Goal: Information Seeking & Learning: Learn about a topic

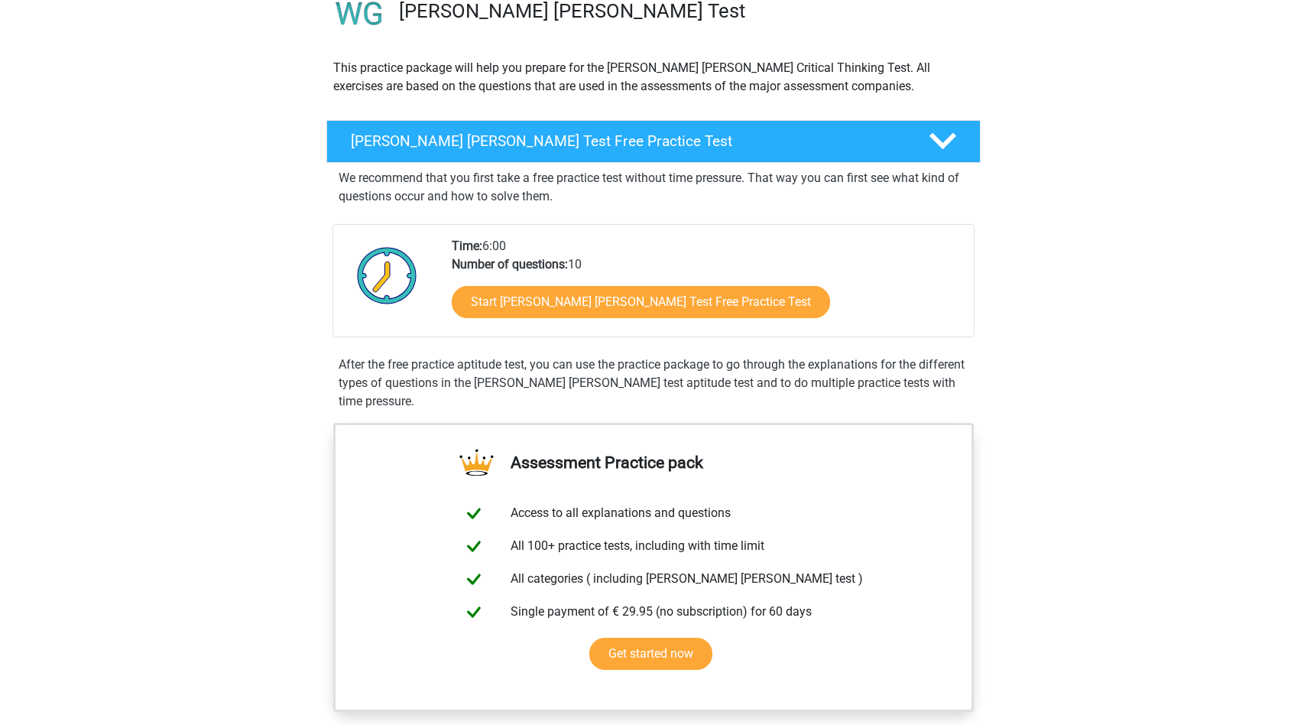
scroll to position [124, 0]
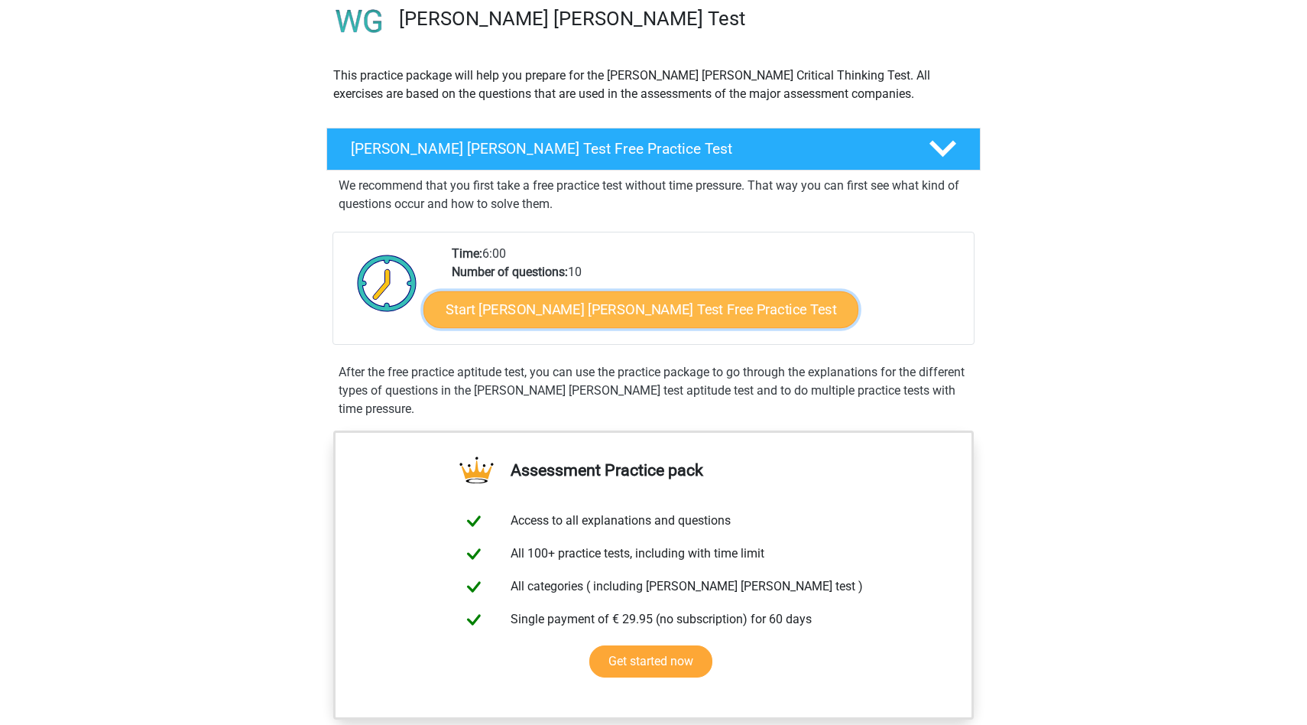
click at [612, 310] on link "Start Watson Glaser Test Free Practice Test" at bounding box center [640, 309] width 435 height 37
click at [550, 301] on link "Start Watson Glaser Test Free Practice Test" at bounding box center [640, 309] width 435 height 37
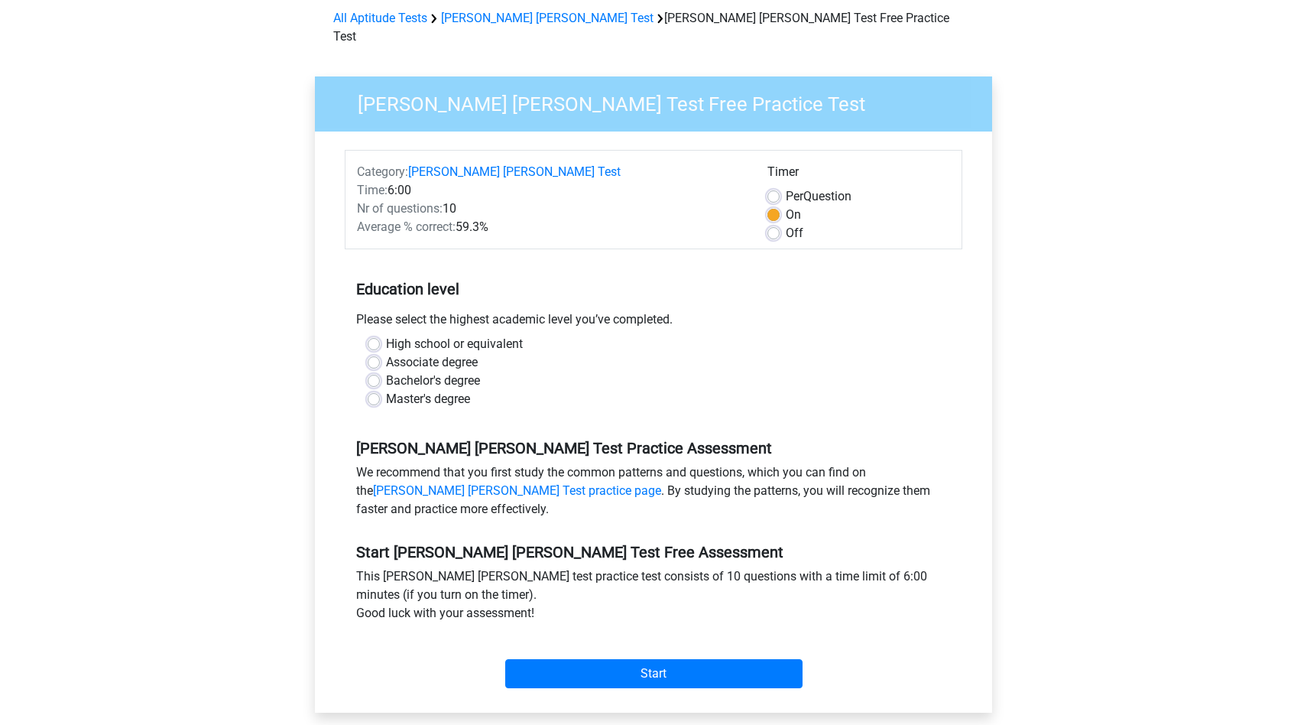
scroll to position [69, 0]
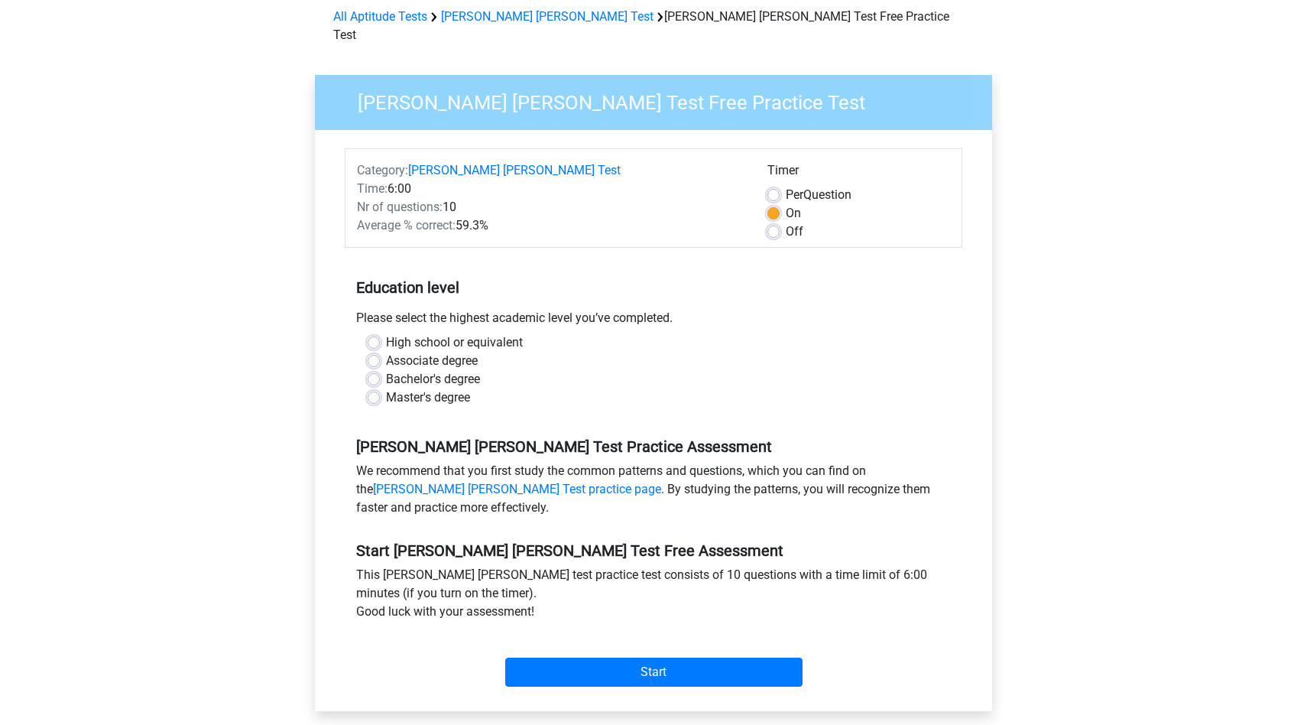
click at [786, 222] on label "Off" at bounding box center [795, 231] width 18 height 18
click at [771, 222] on input "Off" at bounding box center [773, 229] width 12 height 15
radio input "true"
click at [386, 370] on label "Bachelor's degree" at bounding box center [433, 379] width 94 height 18
click at [375, 370] on input "Bachelor's degree" at bounding box center [374, 377] width 12 height 15
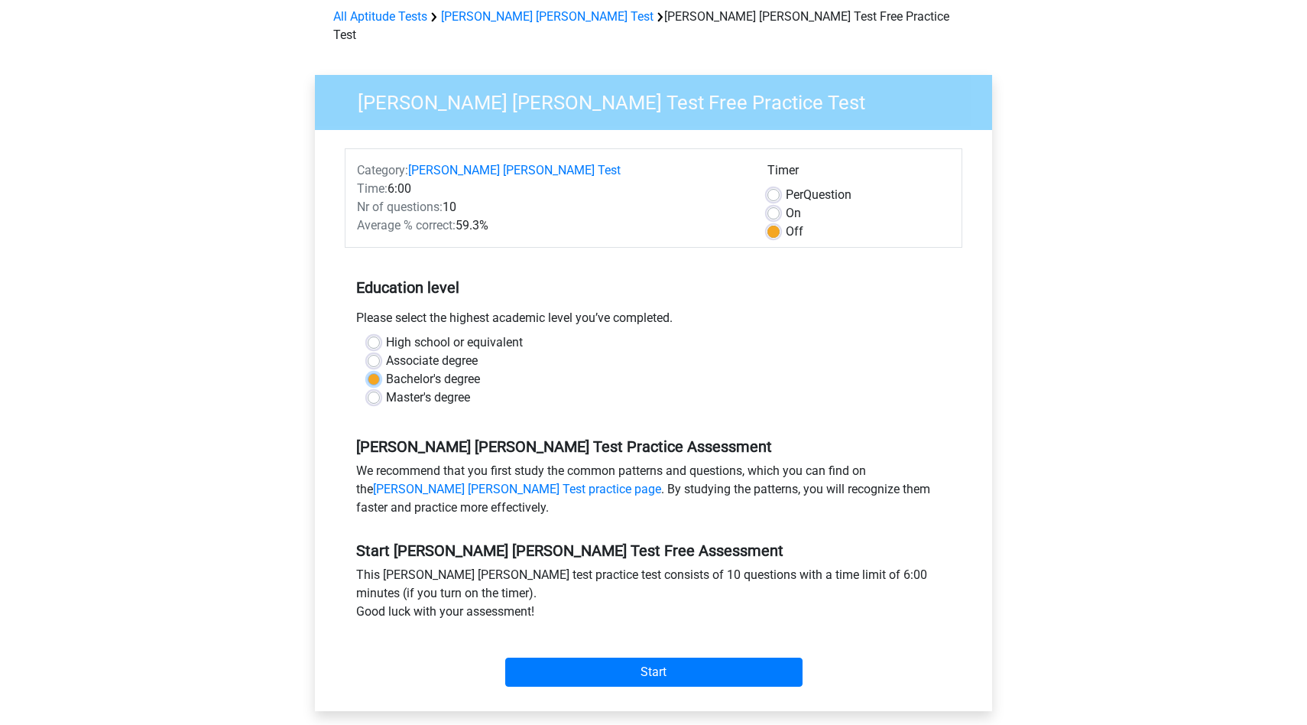
radio input "true"
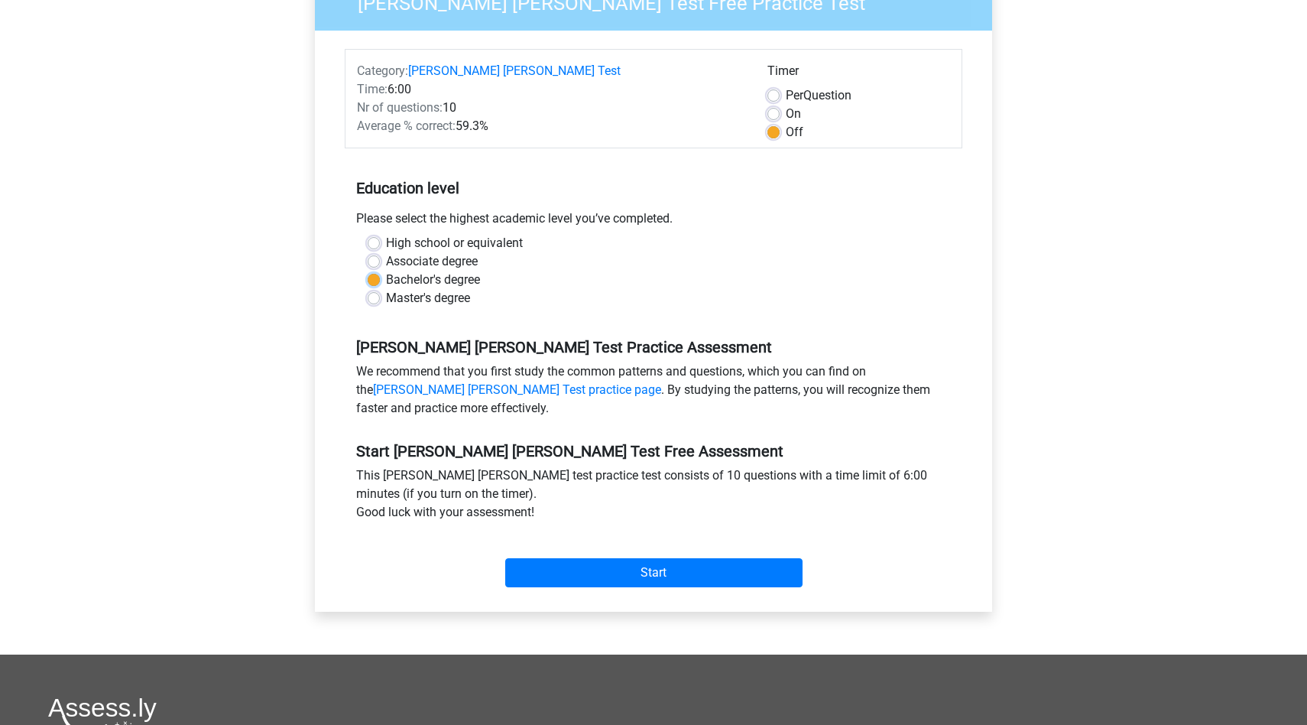
scroll to position [179, 0]
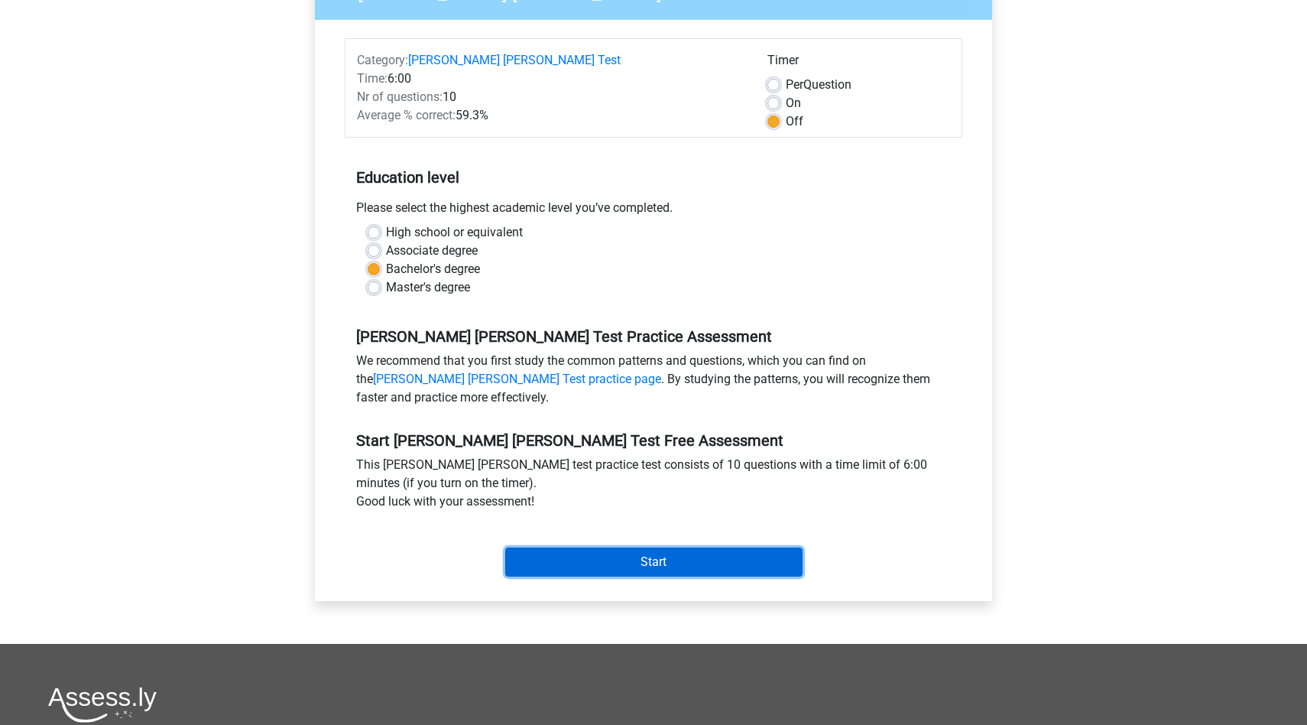
click at [683, 547] on input "Start" at bounding box center [653, 561] width 297 height 29
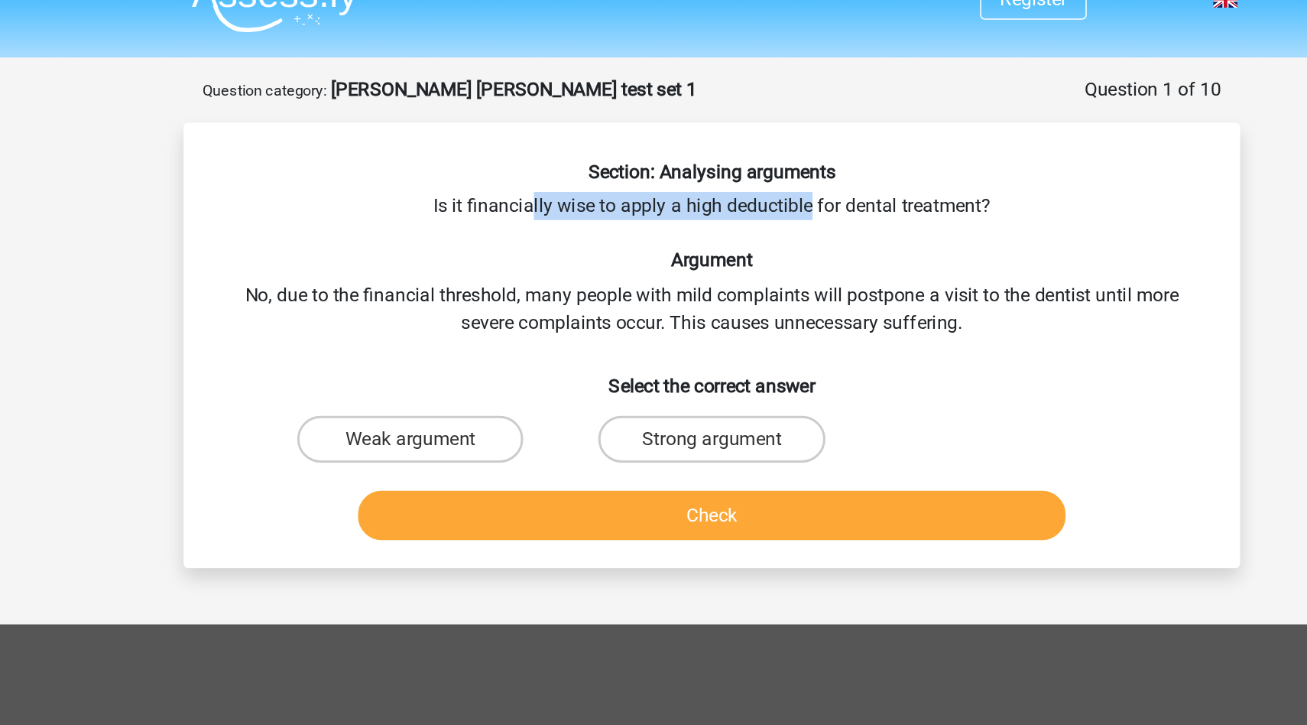
drag, startPoint x: 537, startPoint y: 154, endPoint x: 715, endPoint y: 157, distance: 178.1
click at [715, 157] on div "Section: Analysing arguments Is it financially wise to apply a high deductible …" at bounding box center [653, 258] width 677 height 254
click at [728, 167] on div "Section: Analysing arguments Is it financially wise to apply a high deductible …" at bounding box center [653, 258] width 677 height 254
click at [631, 313] on label "Strong argument" at bounding box center [653, 313] width 148 height 31
click at [654, 313] on input "Strong argument" at bounding box center [659, 318] width 10 height 10
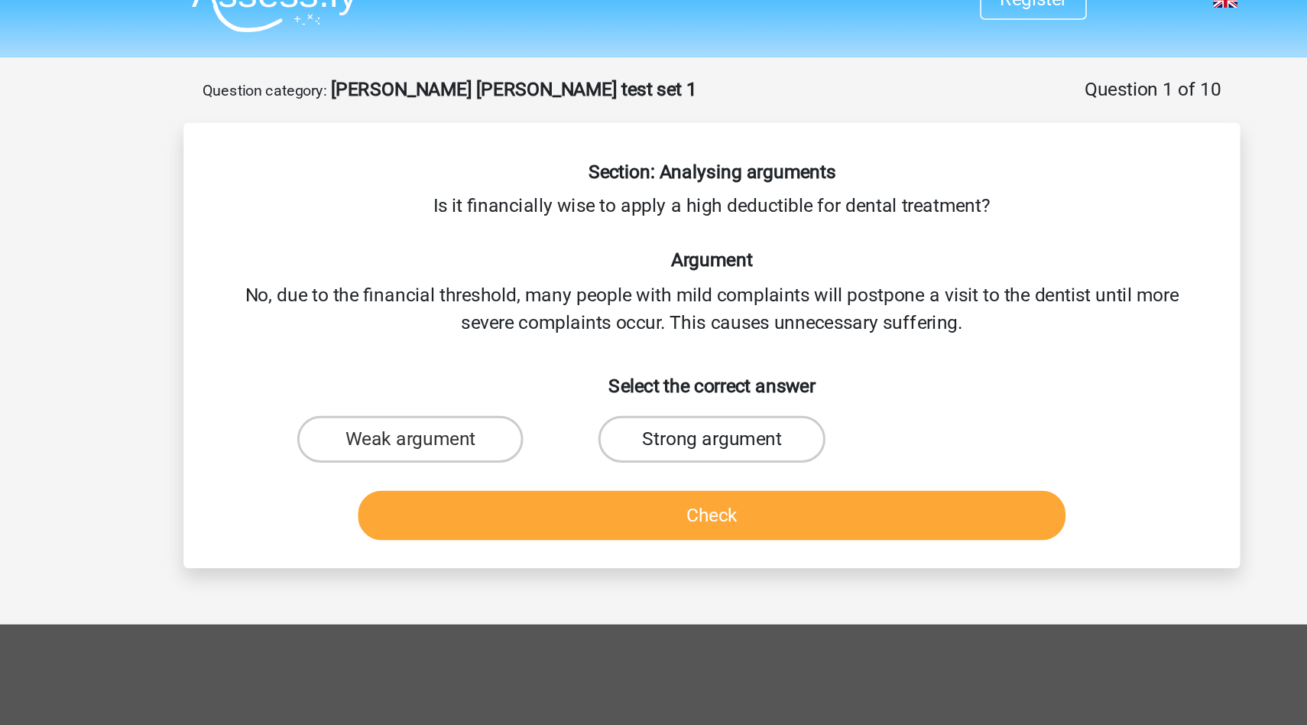
radio input "true"
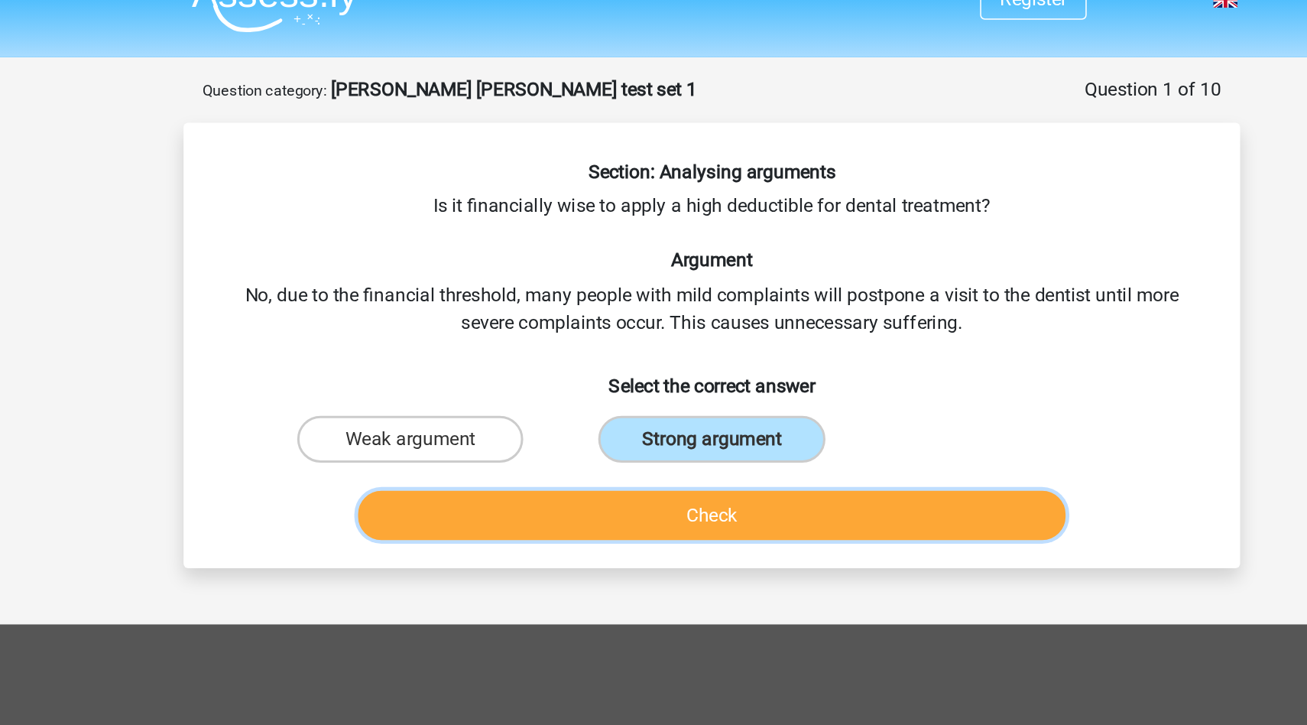
click at [642, 359] on button "Check" at bounding box center [654, 363] width 462 height 32
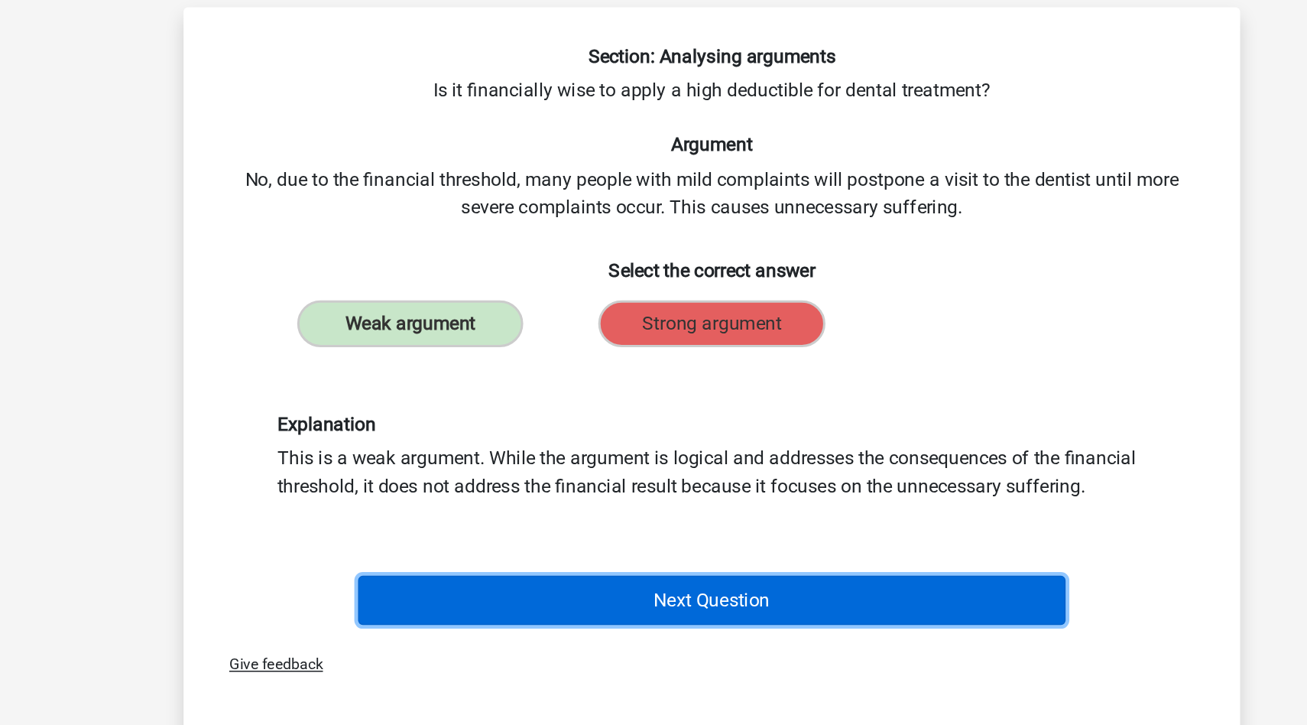
click at [655, 488] on button "Next Question" at bounding box center [654, 494] width 462 height 32
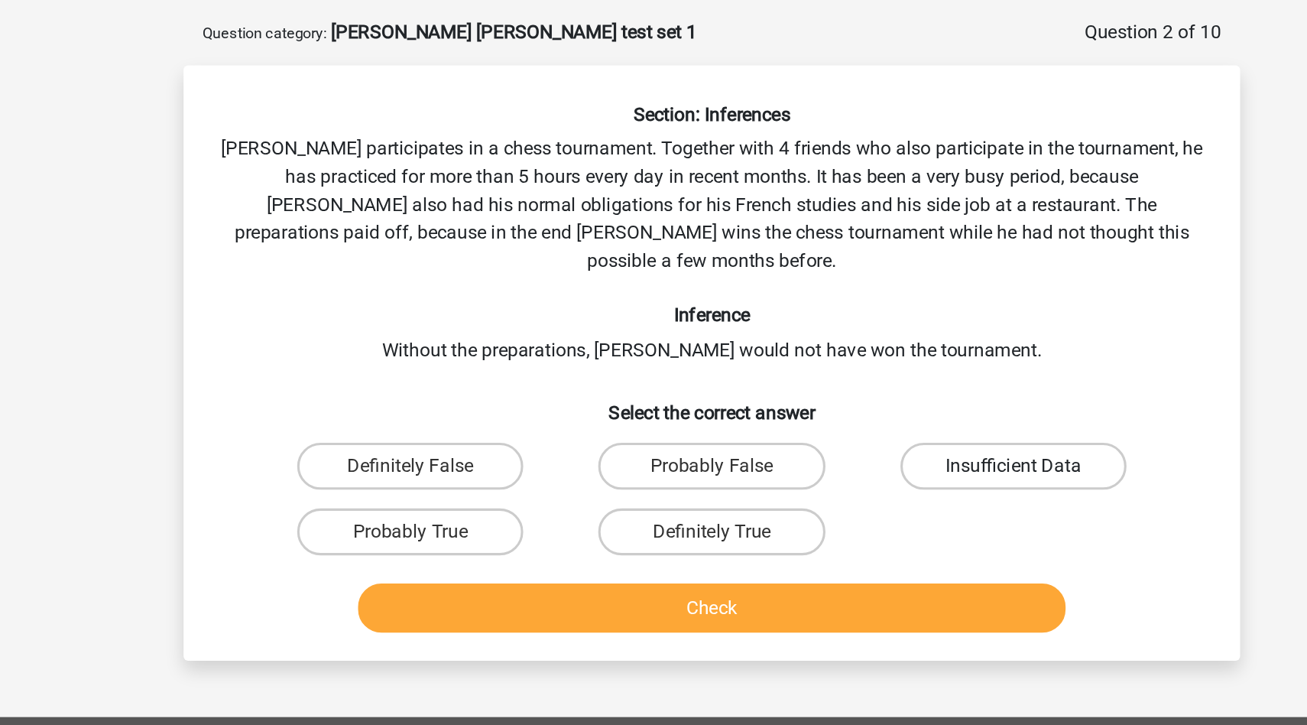
click at [845, 356] on label "Insufficient Data" at bounding box center [851, 368] width 148 height 31
click at [850, 368] on input "Insufficient Data" at bounding box center [855, 373] width 10 height 10
radio input "true"
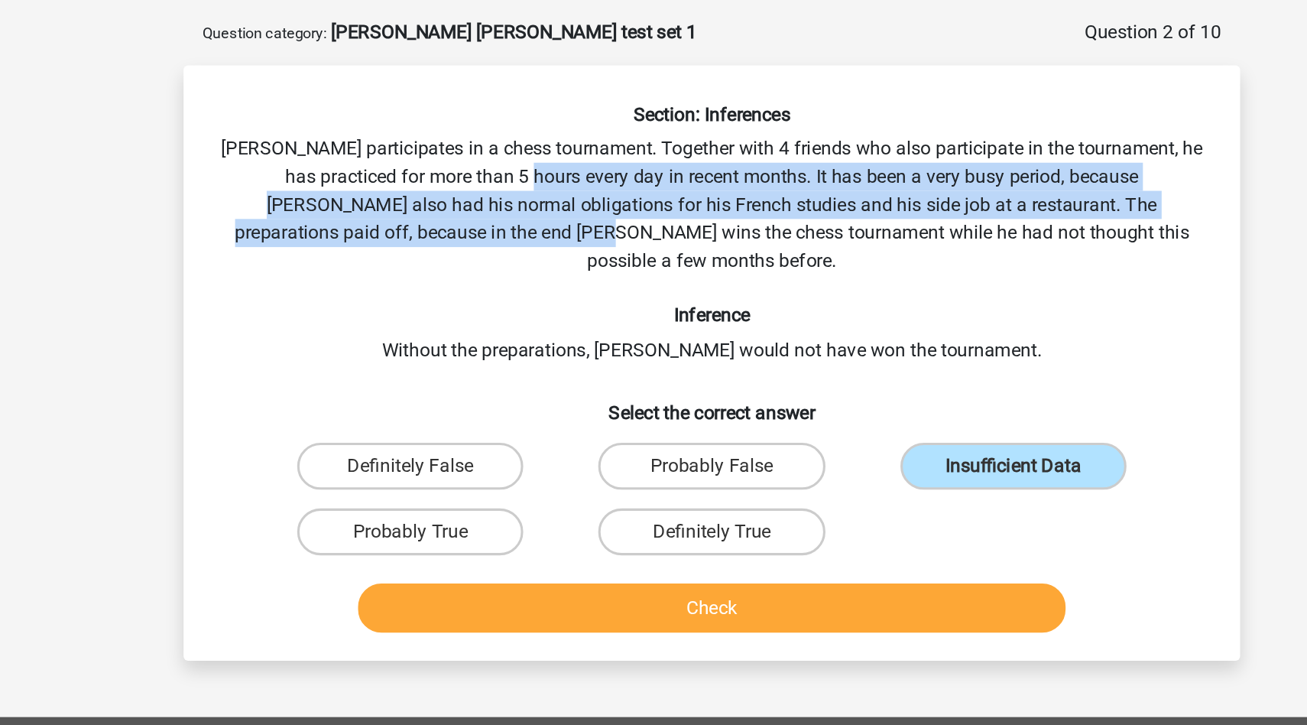
drag, startPoint x: 527, startPoint y: 174, endPoint x: 527, endPoint y: 210, distance: 36.7
click at [527, 210] on div "Section: Inferences Pablo participates in a chess tournament. Together with 4 f…" at bounding box center [653, 307] width 677 height 352
click at [568, 207] on div "Section: Inferences Pablo participates in a chess tournament. Together with 4 f…" at bounding box center [653, 307] width 677 height 352
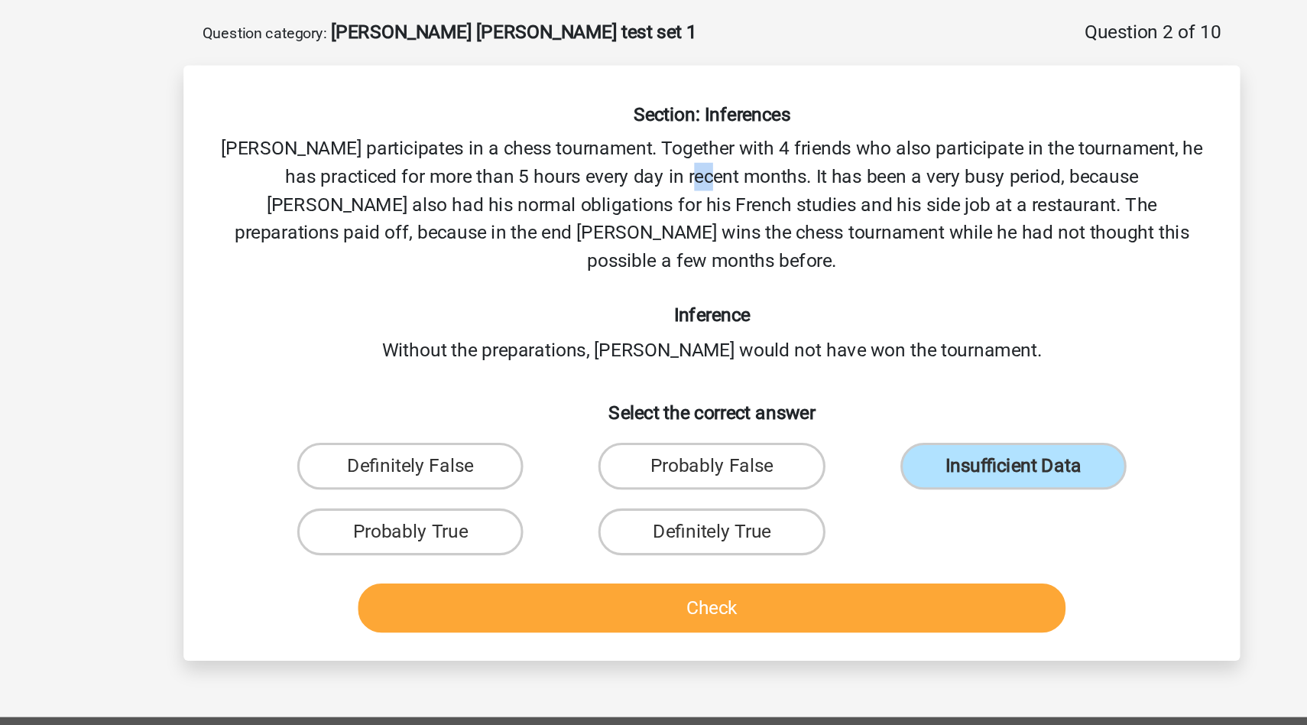
drag, startPoint x: 651, startPoint y: 180, endPoint x: 640, endPoint y: 180, distance: 10.7
click at [640, 180] on div "Section: Inferences Pablo participates in a chess tournament. Together with 4 f…" at bounding box center [653, 307] width 677 height 352
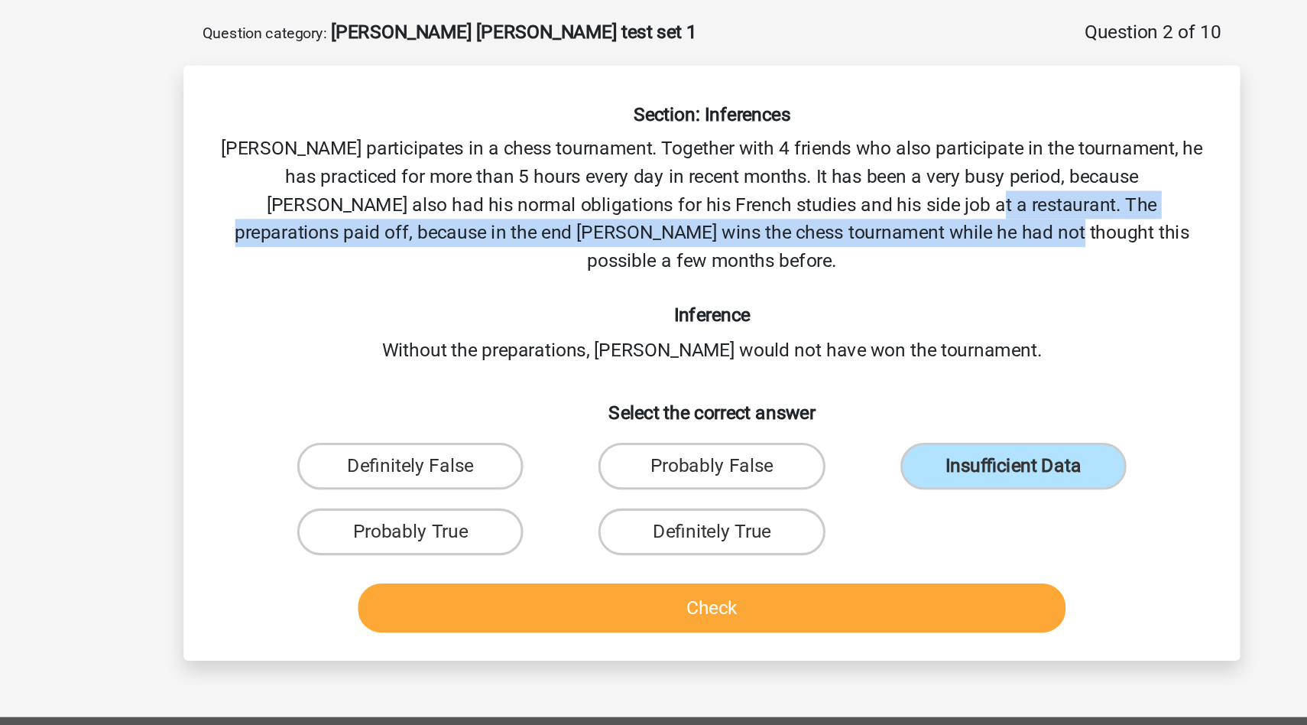
drag, startPoint x: 751, startPoint y: 202, endPoint x: 807, endPoint y: 218, distance: 58.8
click at [807, 219] on div "Section: Inferences Pablo participates in a chess tournament. Together with 4 f…" at bounding box center [653, 307] width 677 height 352
click at [520, 396] on label "Probably True" at bounding box center [457, 411] width 148 height 31
click at [467, 411] on input "Probably True" at bounding box center [462, 416] width 10 height 10
radio input "true"
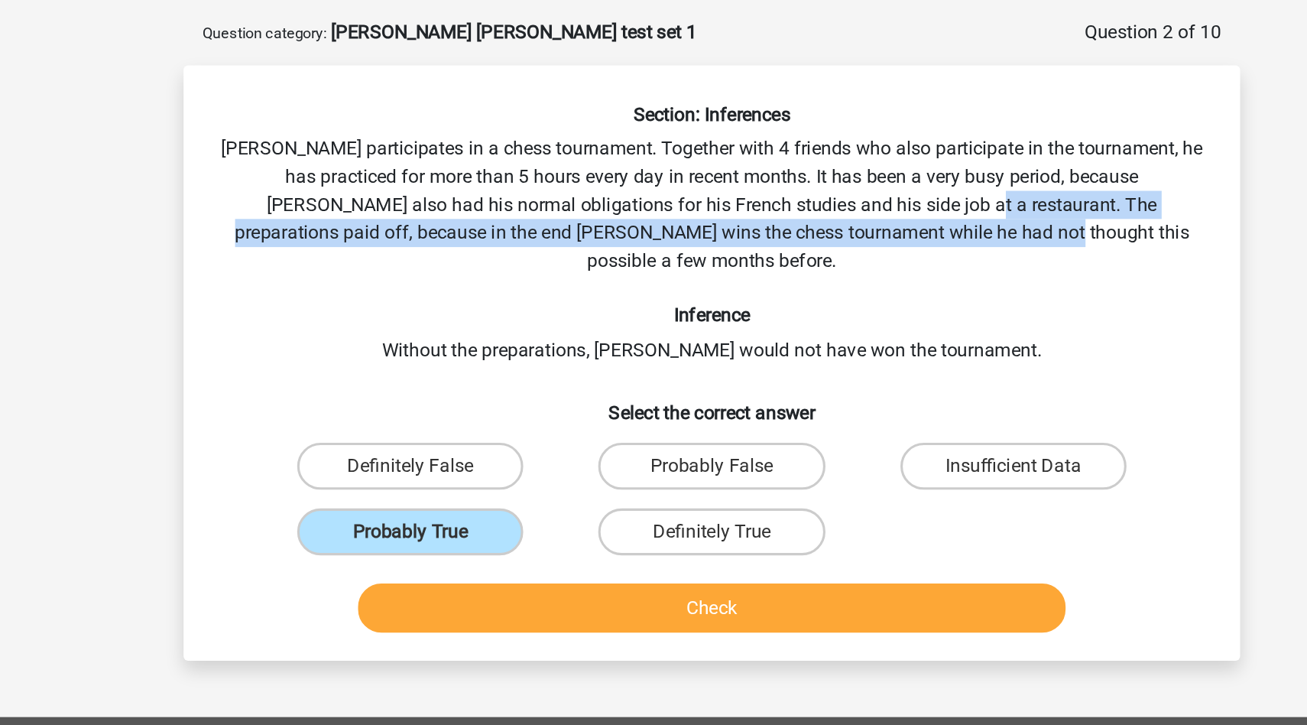
click at [721, 262] on h6 "Inference" at bounding box center [653, 269] width 641 height 15
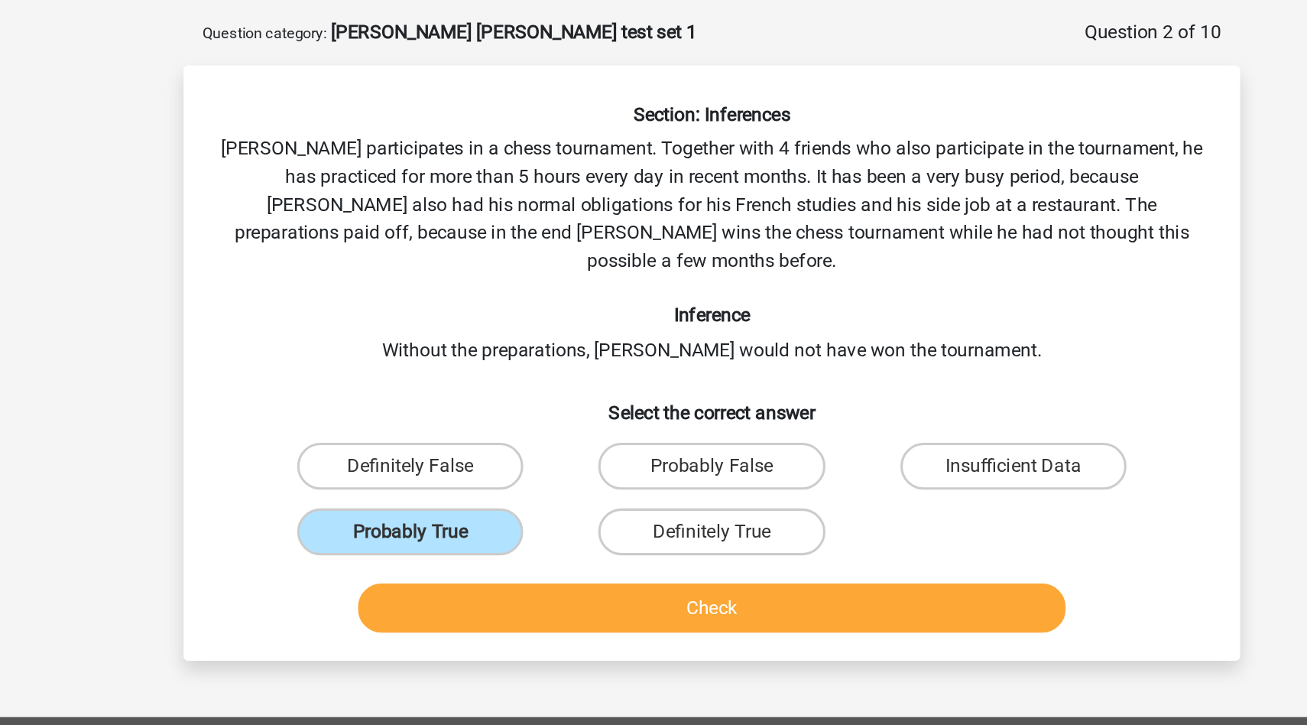
click at [658, 411] on input "Definitely True" at bounding box center [659, 416] width 10 height 10
radio input "true"
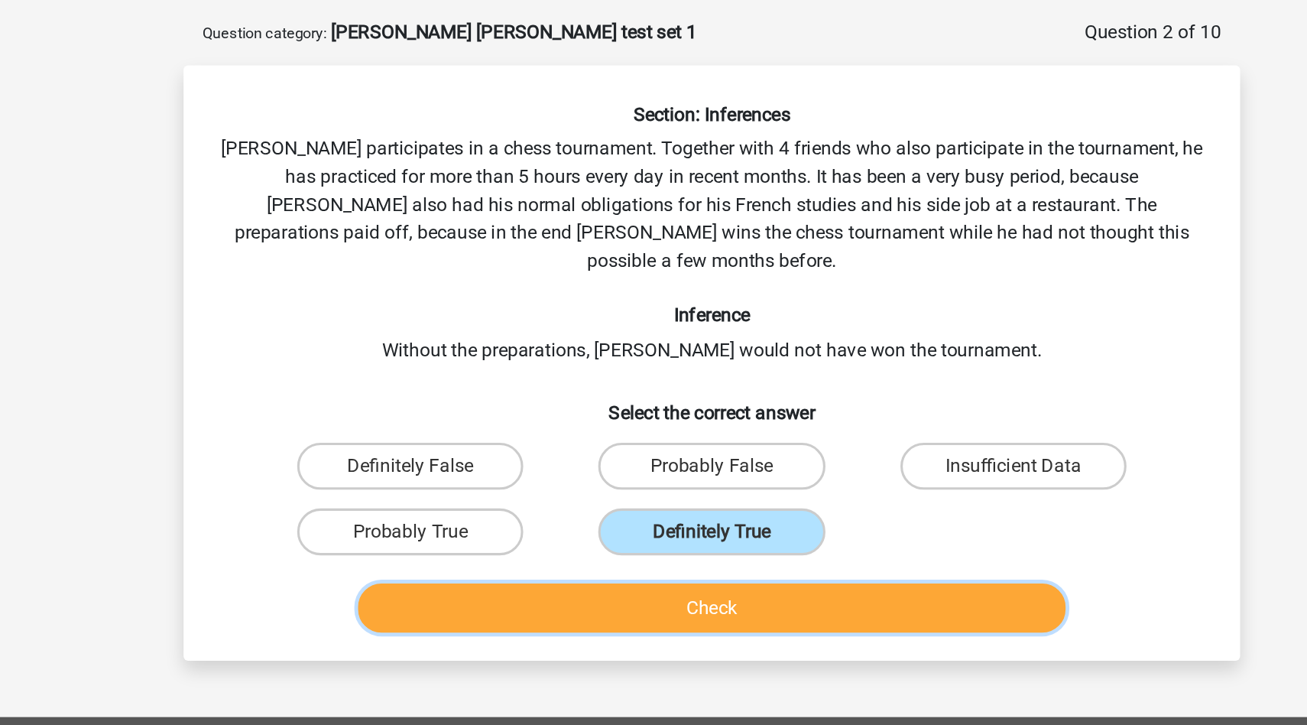
click at [664, 445] on button "Check" at bounding box center [654, 461] width 462 height 32
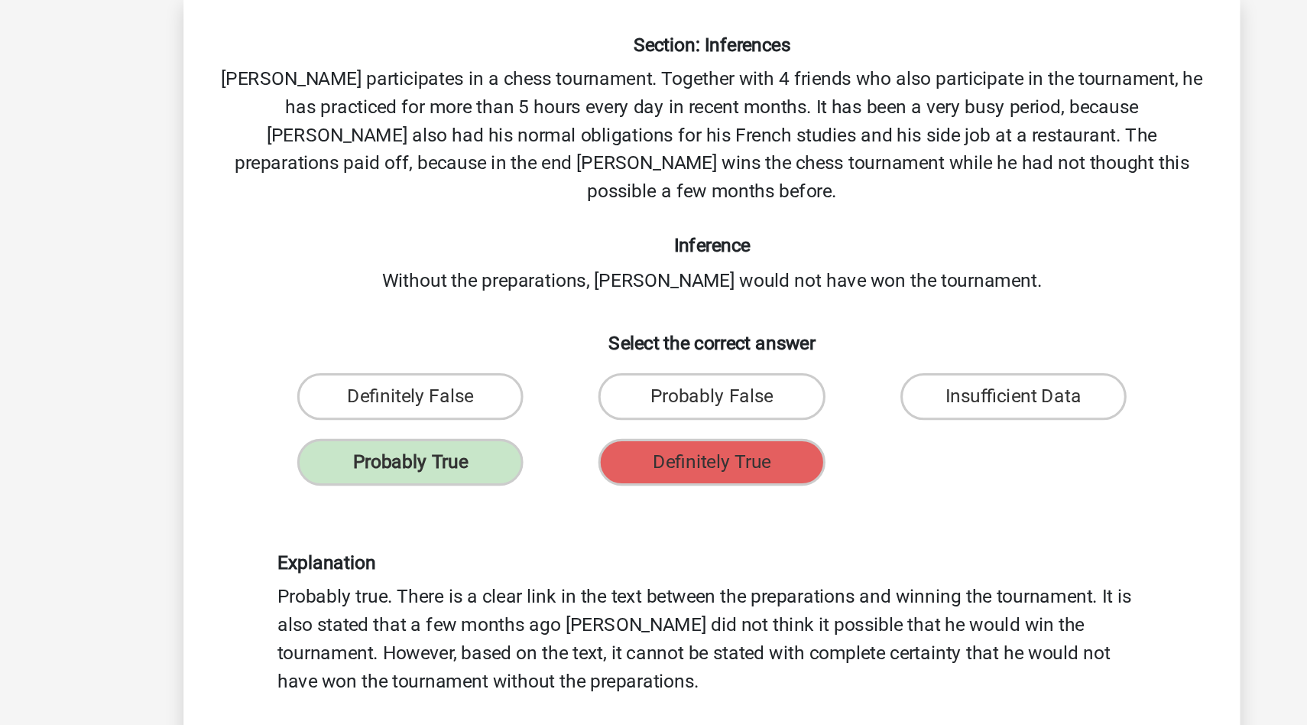
scroll to position [8, 0]
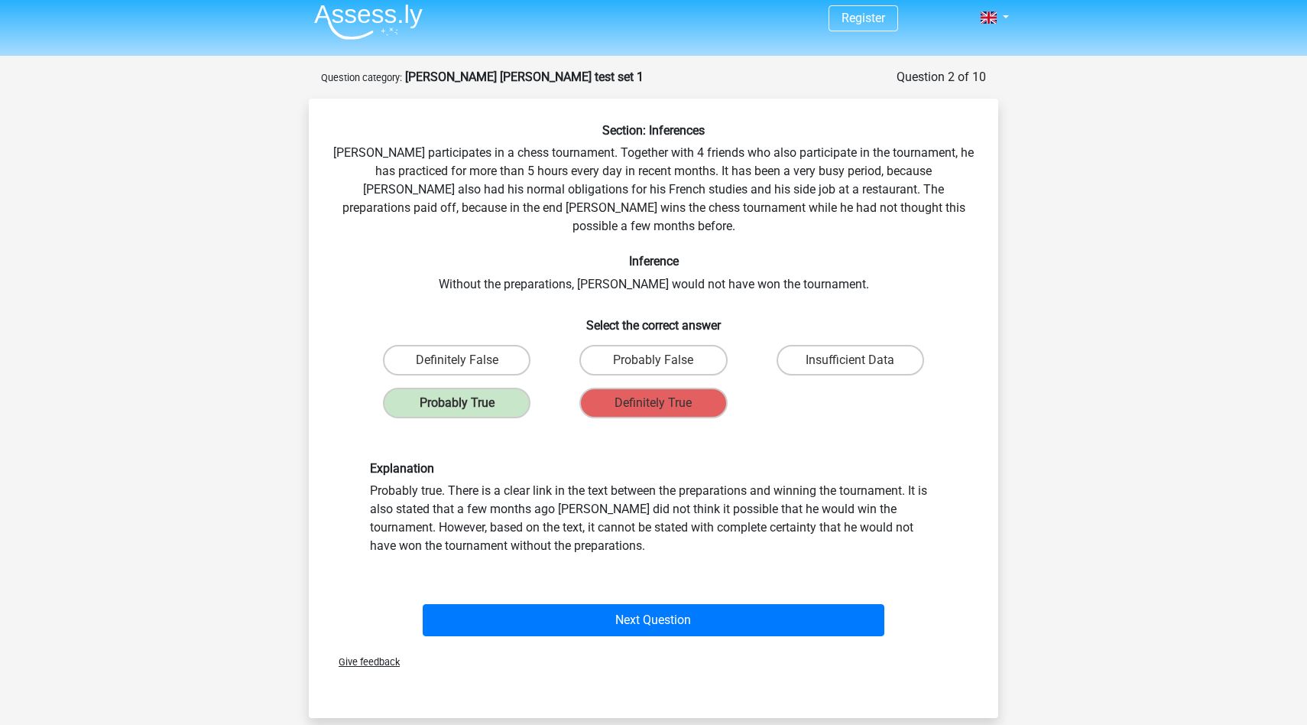
click at [449, 84] on div "Question 2 of 10 Question category: watson glaser test set 1" at bounding box center [653, 77] width 665 height 18
click at [449, 81] on strong "[PERSON_NAME] [PERSON_NAME] test set 1" at bounding box center [524, 77] width 238 height 15
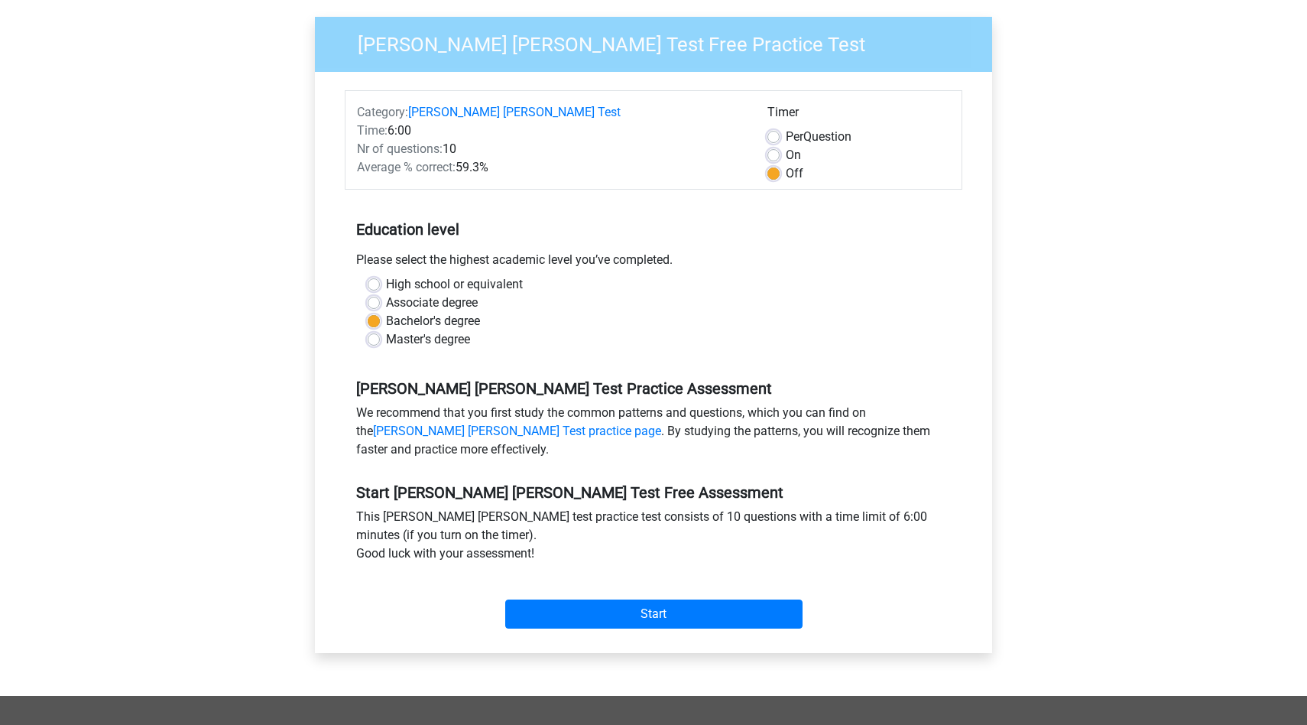
scroll to position [128, 0]
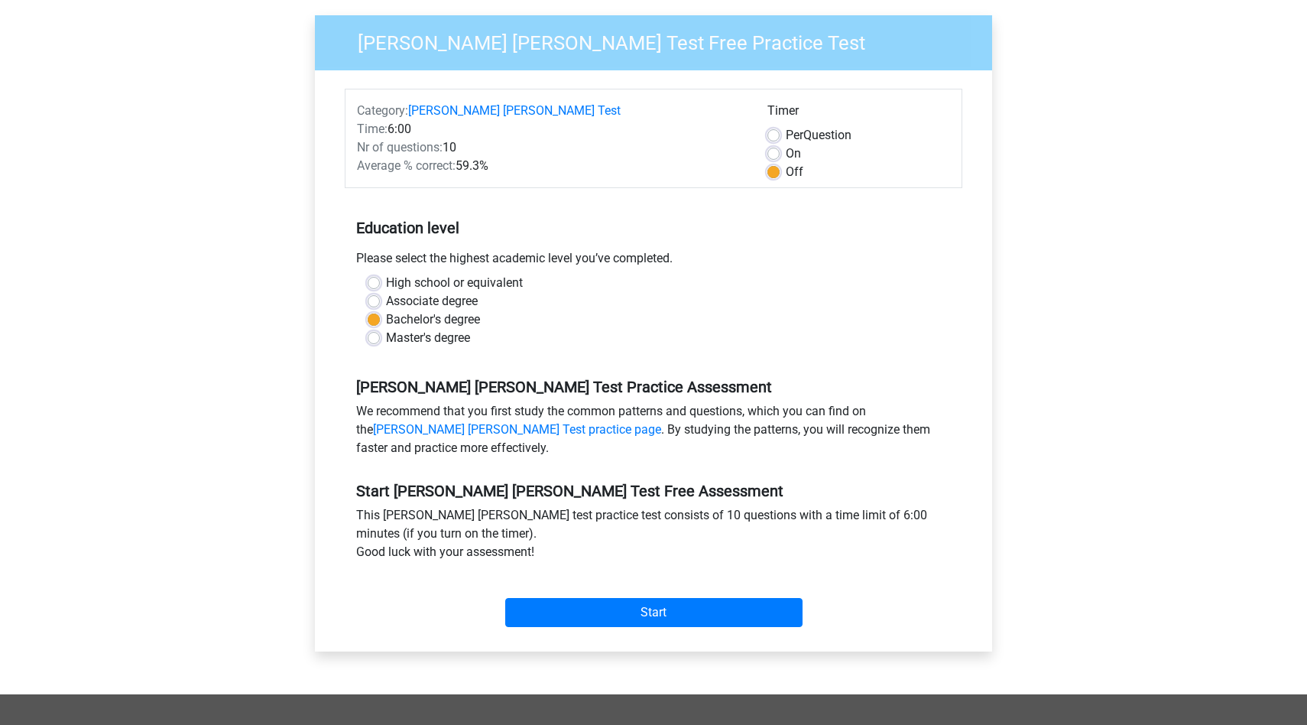
click at [786, 144] on label "On" at bounding box center [793, 153] width 15 height 18
click at [771, 144] on input "On" at bounding box center [773, 151] width 12 height 15
radio input "true"
click at [679, 598] on input "Start" at bounding box center [653, 612] width 297 height 29
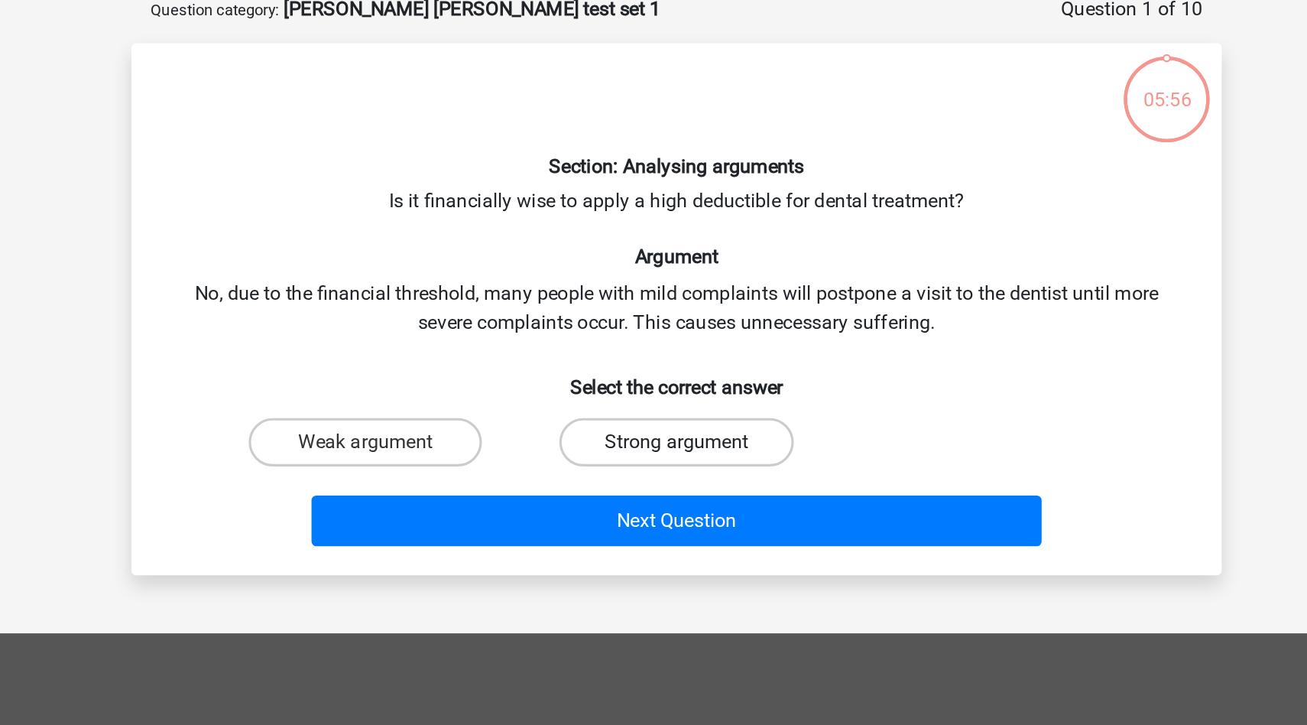
click at [602, 368] on label "Strong argument" at bounding box center [653, 359] width 148 height 31
click at [654, 368] on input "Strong argument" at bounding box center [659, 364] width 10 height 10
radio input "true"
click at [484, 355] on label "Weak argument" at bounding box center [457, 359] width 148 height 31
click at [467, 359] on input "Weak argument" at bounding box center [462, 364] width 10 height 10
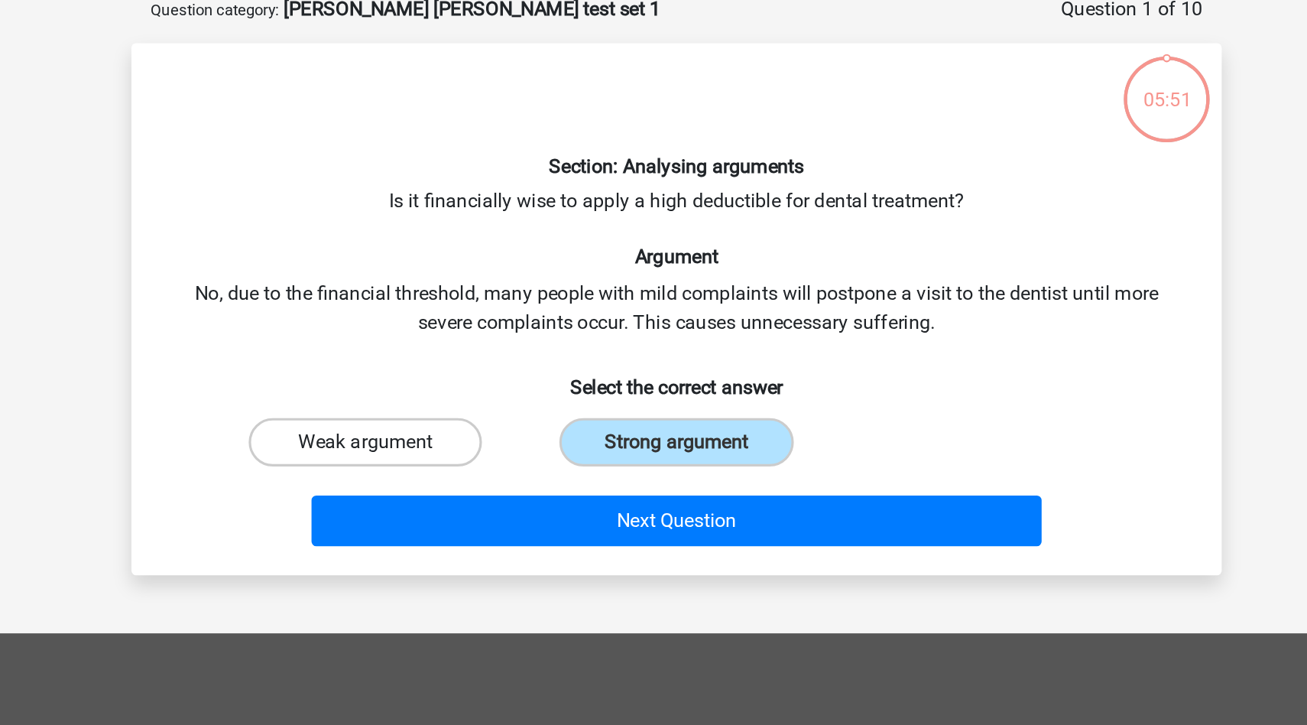
radio input "true"
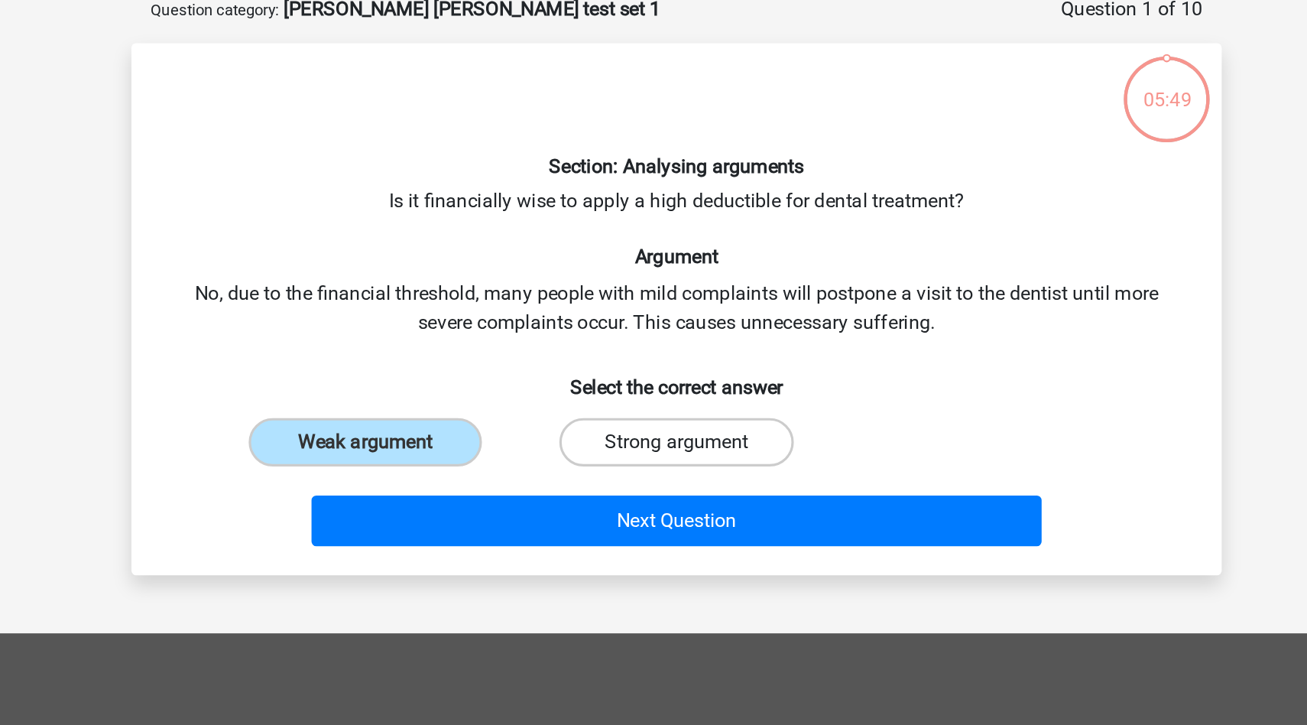
click at [661, 368] on label "Strong argument" at bounding box center [653, 359] width 148 height 31
click at [661, 368] on input "Strong argument" at bounding box center [659, 364] width 10 height 10
radio input "true"
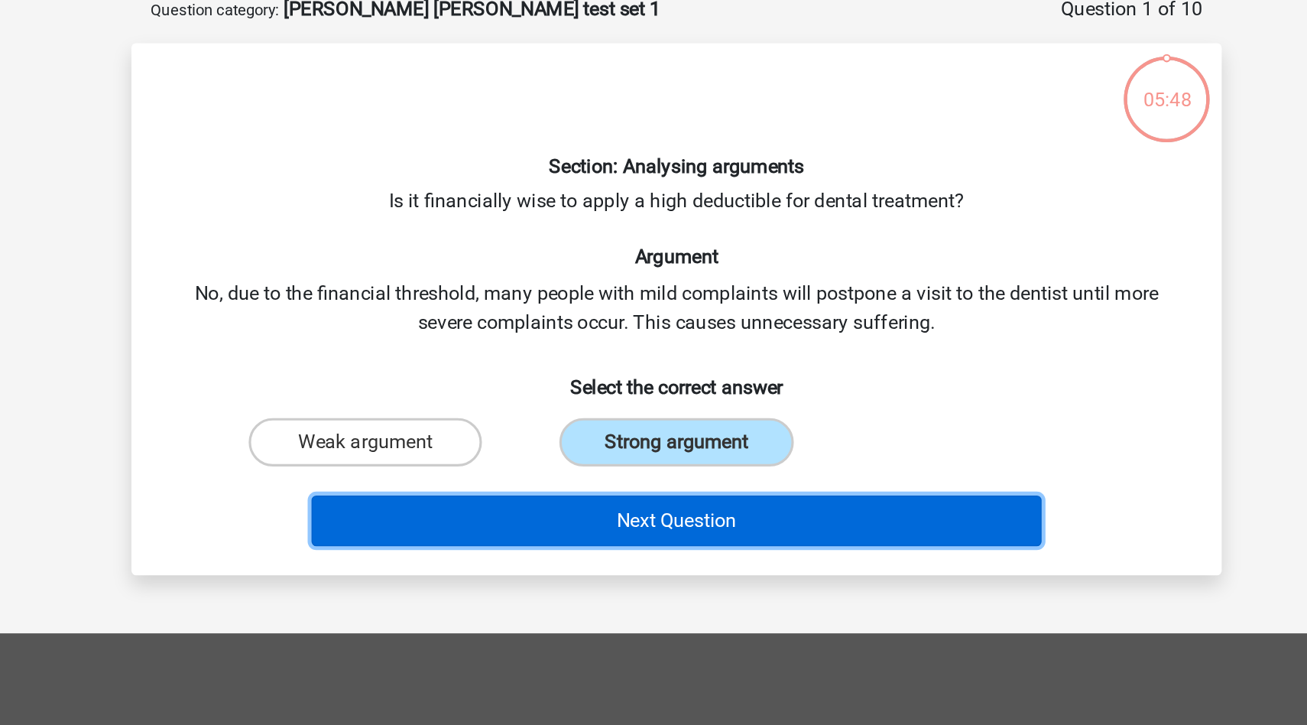
click at [662, 410] on button "Next Question" at bounding box center [654, 409] width 462 height 32
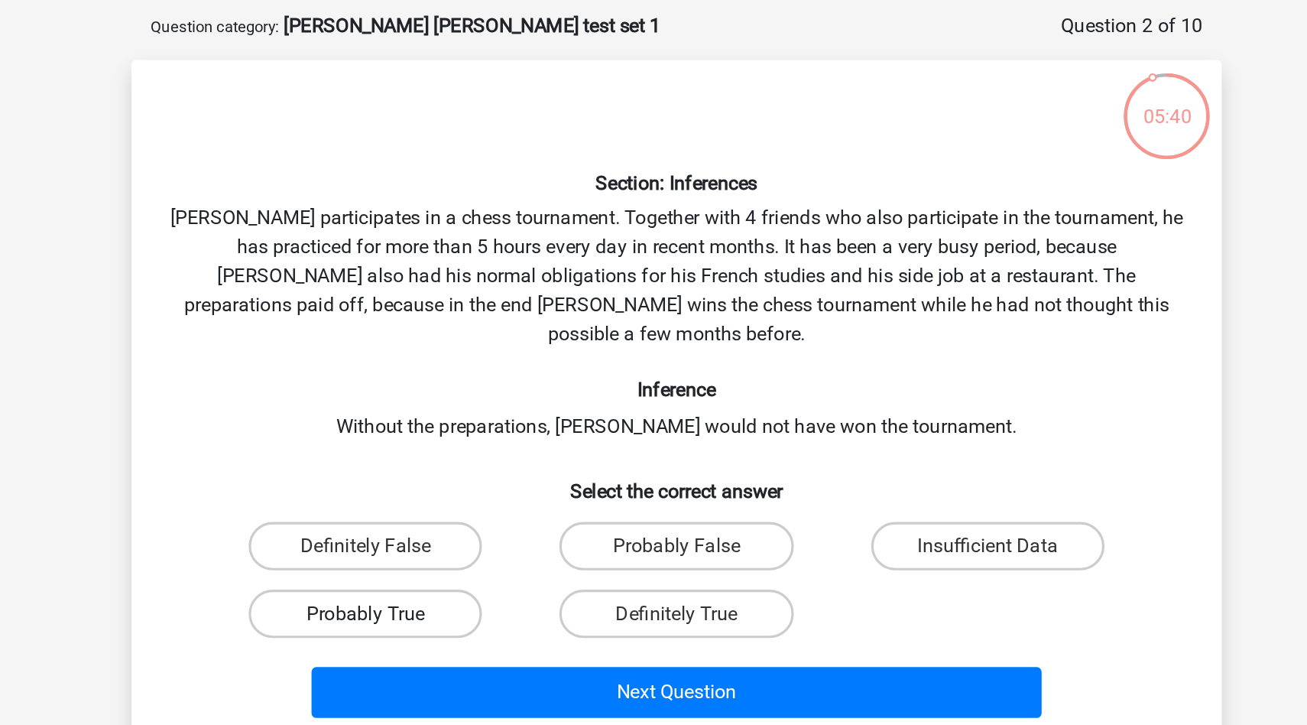
click at [493, 442] on label "Probably True" at bounding box center [457, 457] width 148 height 31
click at [467, 457] on input "Probably True" at bounding box center [462, 462] width 10 height 10
radio input "true"
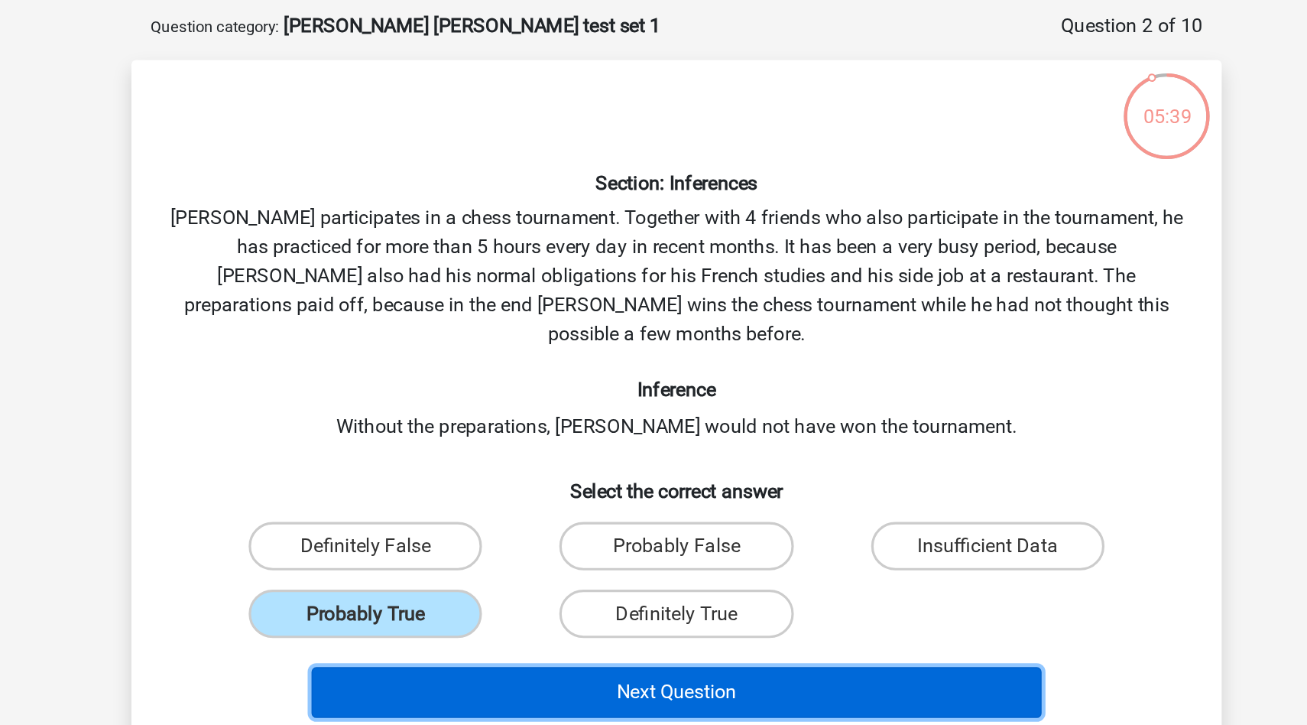
click at [670, 491] on button "Next Question" at bounding box center [654, 507] width 462 height 32
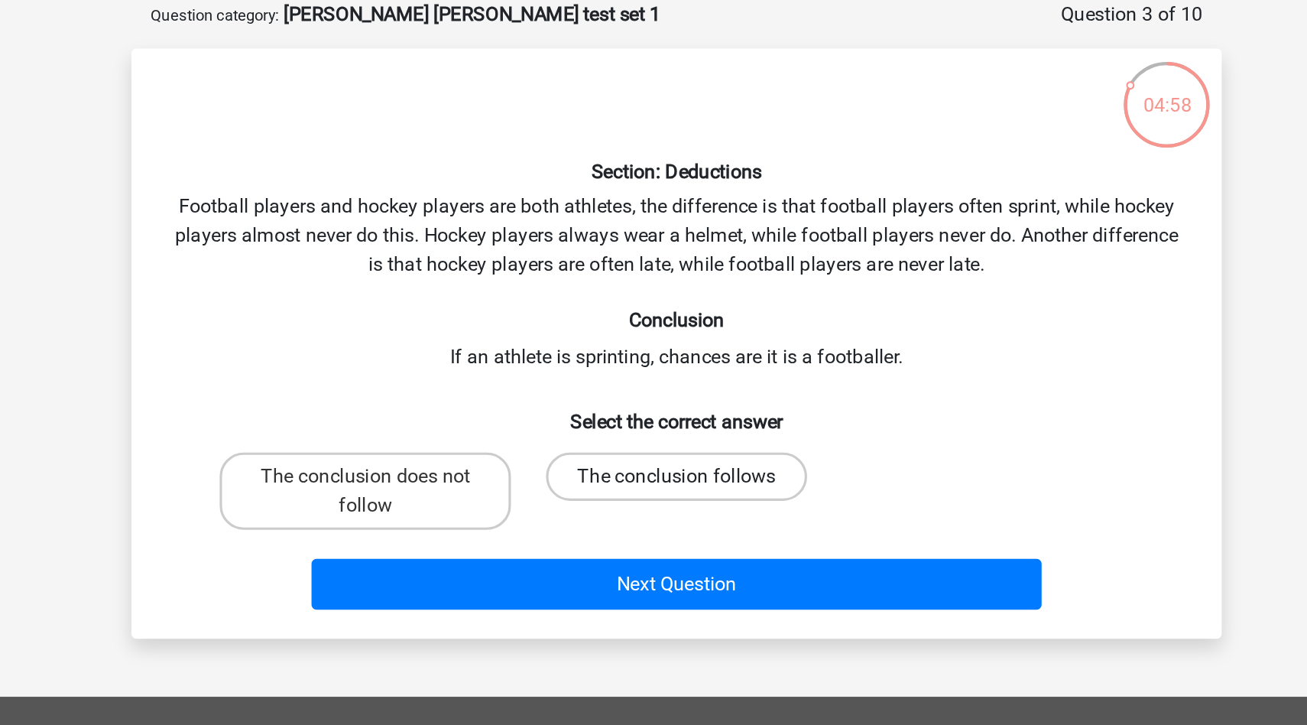
click at [632, 391] on label "The conclusion follows" at bounding box center [653, 377] width 165 height 31
click at [654, 388] on input "The conclusion follows" at bounding box center [659, 383] width 10 height 10
radio input "true"
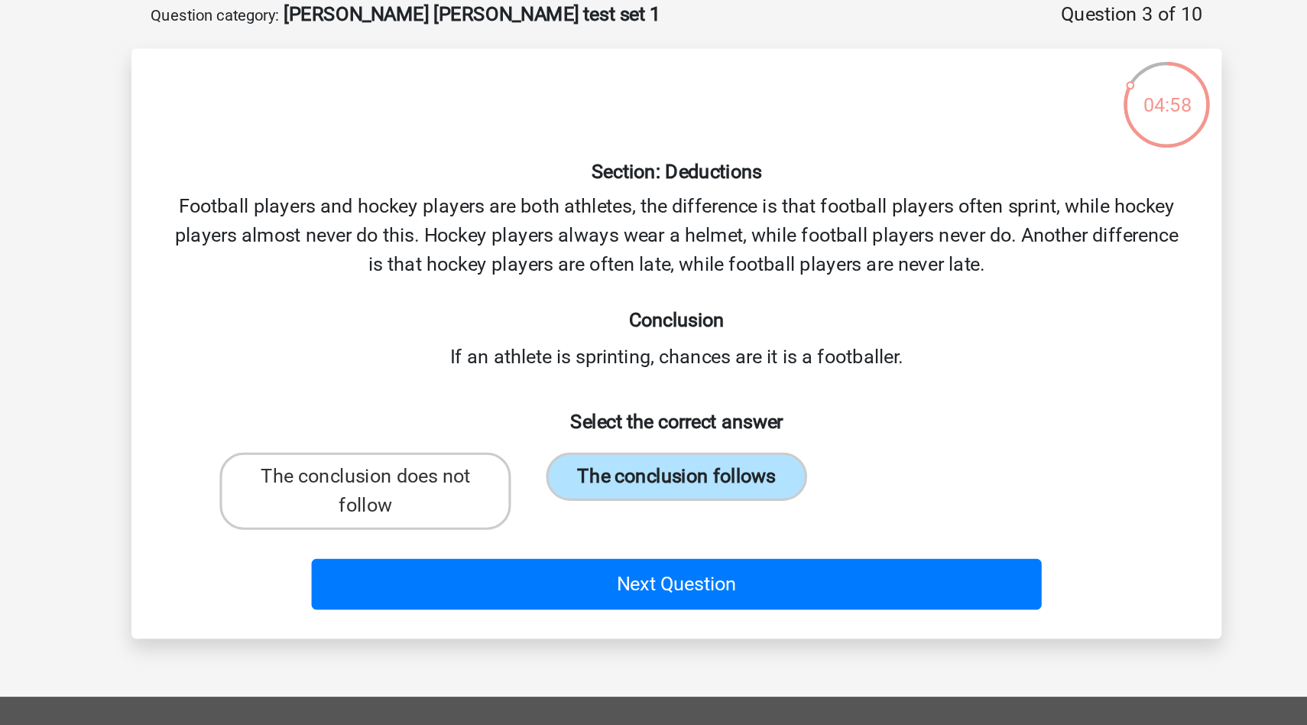
click at [633, 375] on label "The conclusion follows" at bounding box center [653, 377] width 165 height 31
click at [654, 378] on input "The conclusion follows" at bounding box center [659, 383] width 10 height 10
click at [633, 463] on div "Next Question" at bounding box center [654, 449] width 590 height 38
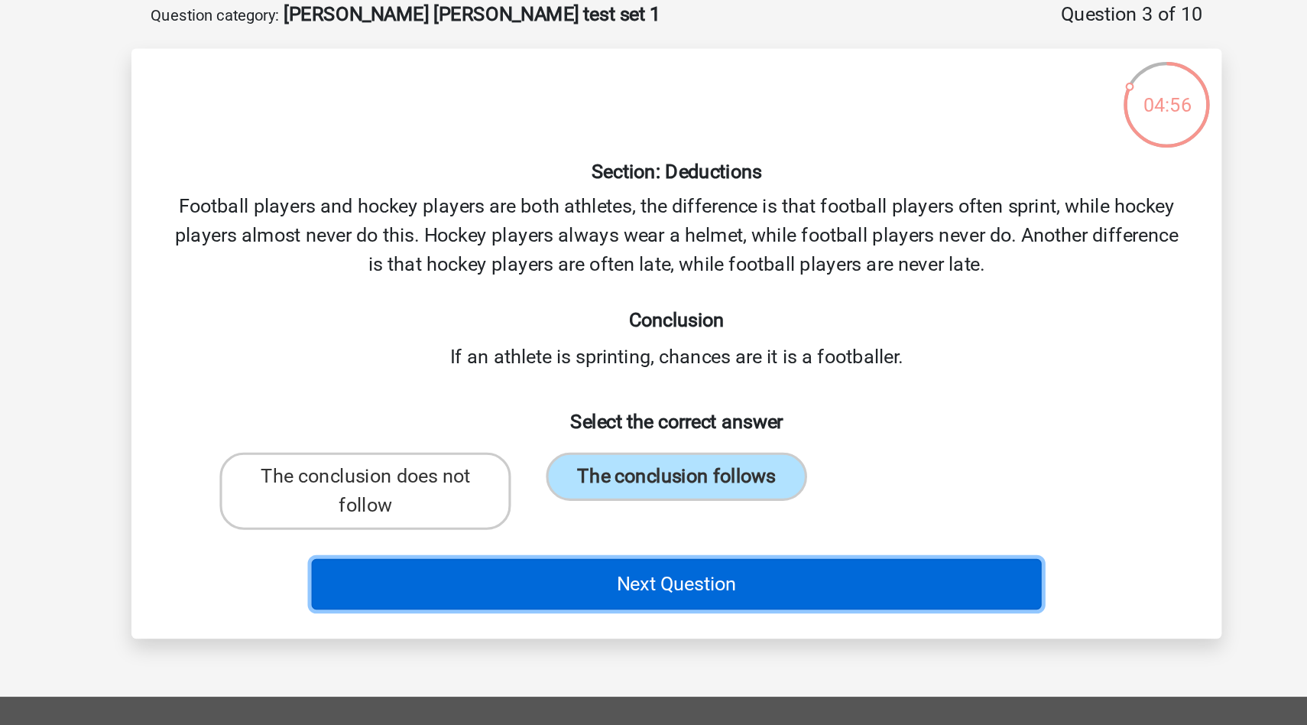
click at [635, 453] on button "Next Question" at bounding box center [654, 446] width 462 height 32
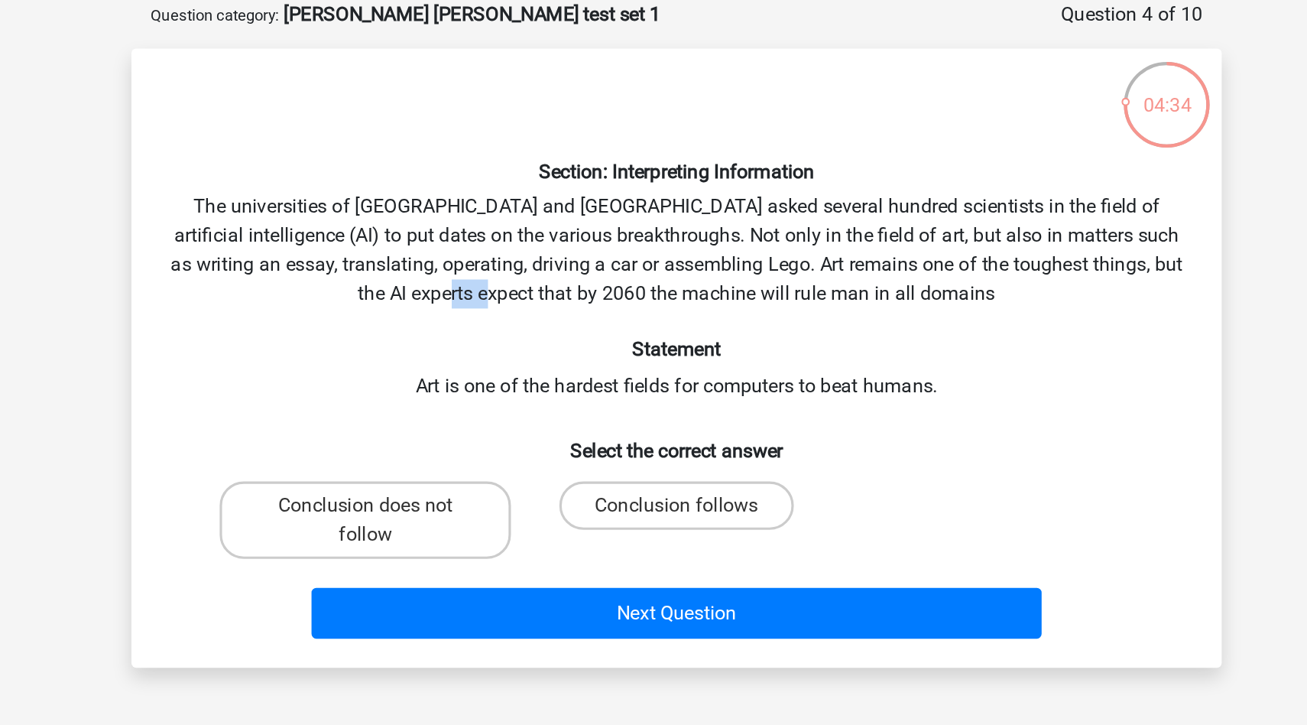
drag, startPoint x: 599, startPoint y: 264, endPoint x: 628, endPoint y: 265, distance: 29.9
click at [628, 265] on div "Section: Interpreting Information The universities of Oxford and Yale asked sev…" at bounding box center [653, 302] width 677 height 367
click at [530, 391] on label "Conclusion does not follow" at bounding box center [457, 405] width 184 height 49
click at [467, 396] on input "Conclusion does not follow" at bounding box center [462, 401] width 10 height 10
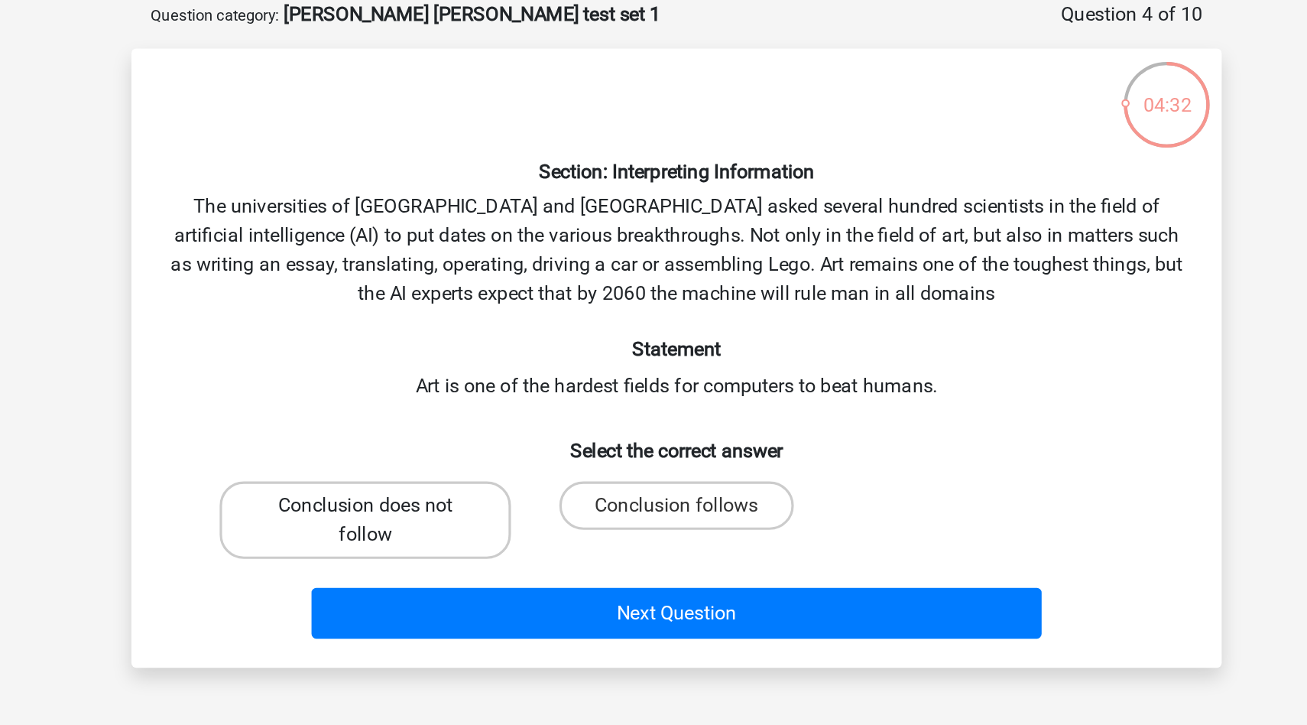
radio input "true"
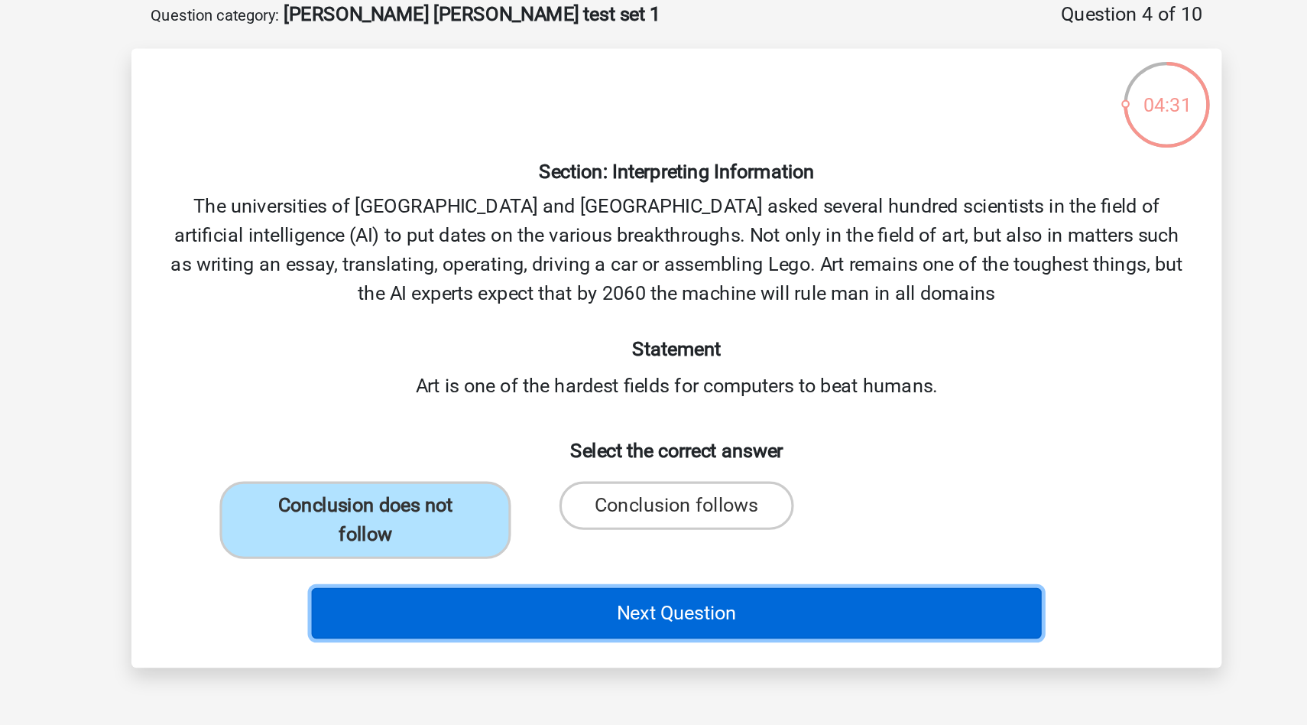
click at [614, 471] on button "Next Question" at bounding box center [654, 464] width 462 height 32
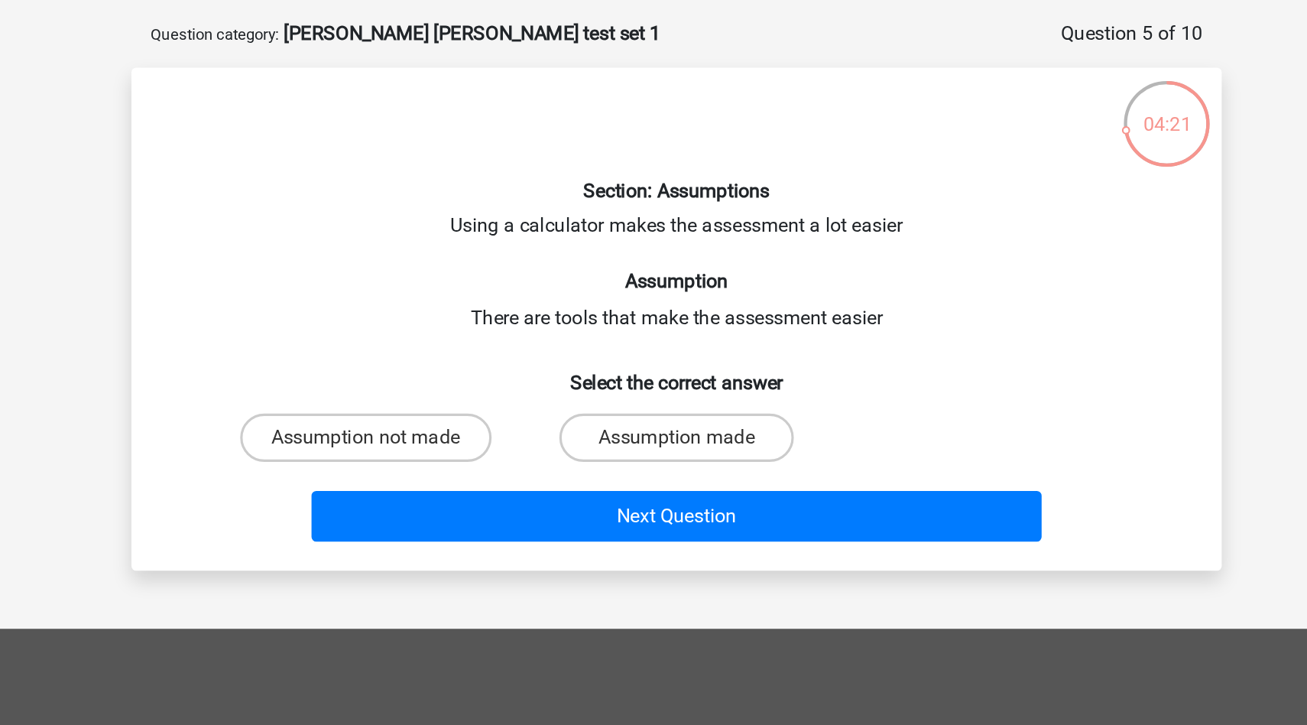
click at [654, 341] on input "Assumption made" at bounding box center [659, 346] width 10 height 10
radio input "true"
click at [664, 411] on div "Next Question" at bounding box center [654, 394] width 590 height 38
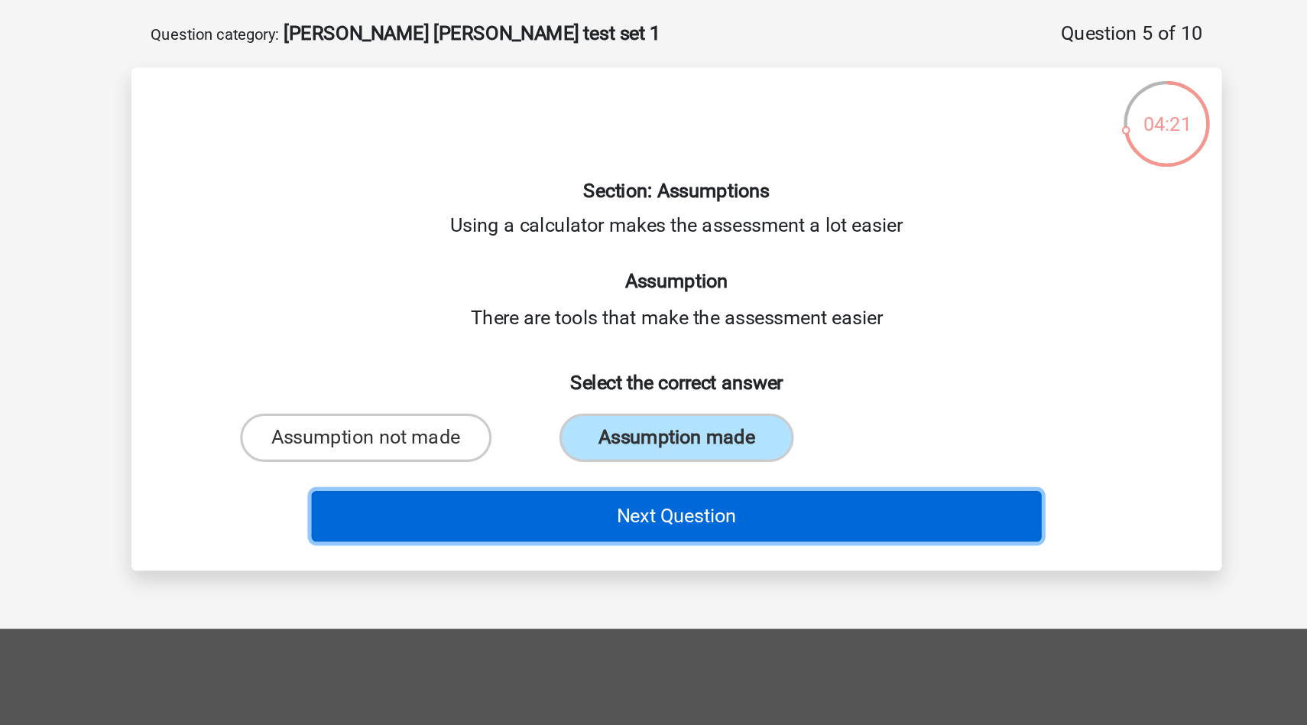
click at [673, 388] on button "Next Question" at bounding box center [654, 391] width 462 height 32
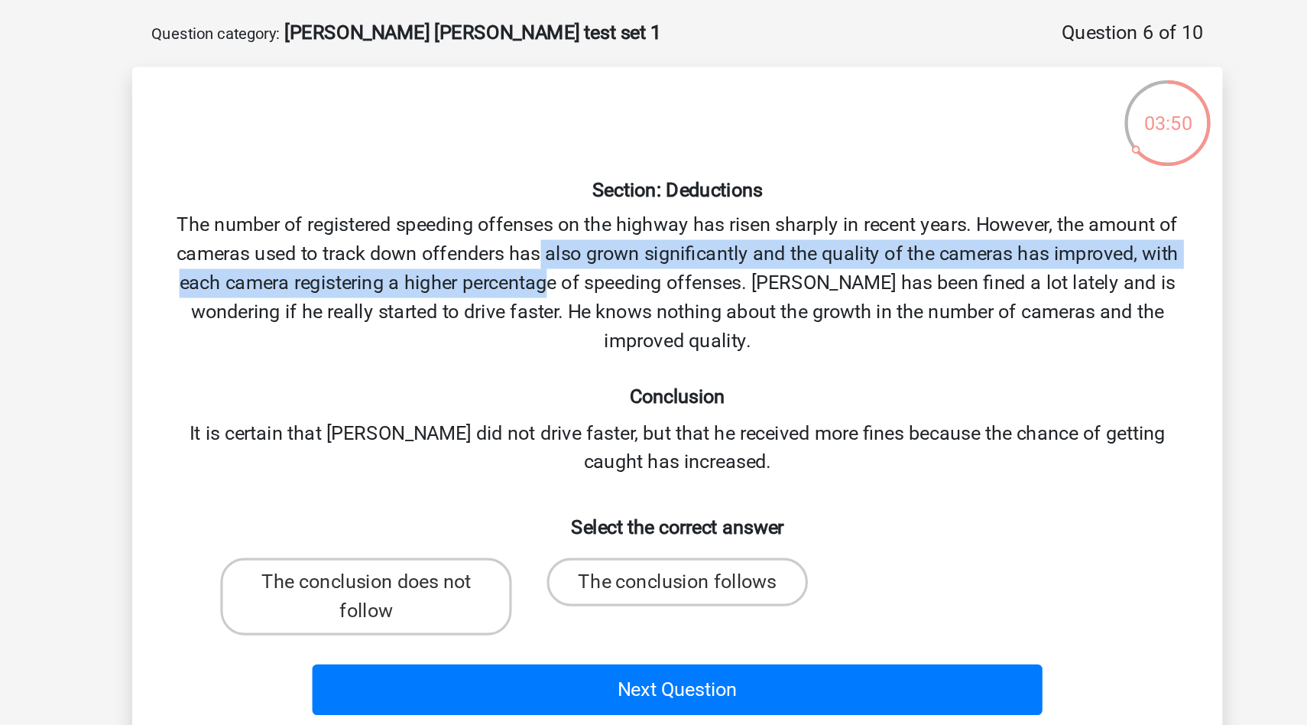
drag, startPoint x: 566, startPoint y: 221, endPoint x: 572, endPoint y: 241, distance: 20.6
click at [572, 241] on div "Section: Deductions The number of registered speeding offenses on the highway h…" at bounding box center [653, 321] width 677 height 404
click at [572, 244] on div "Section: Deductions The number of registered speeding offenses on the highway h…" at bounding box center [653, 321] width 677 height 404
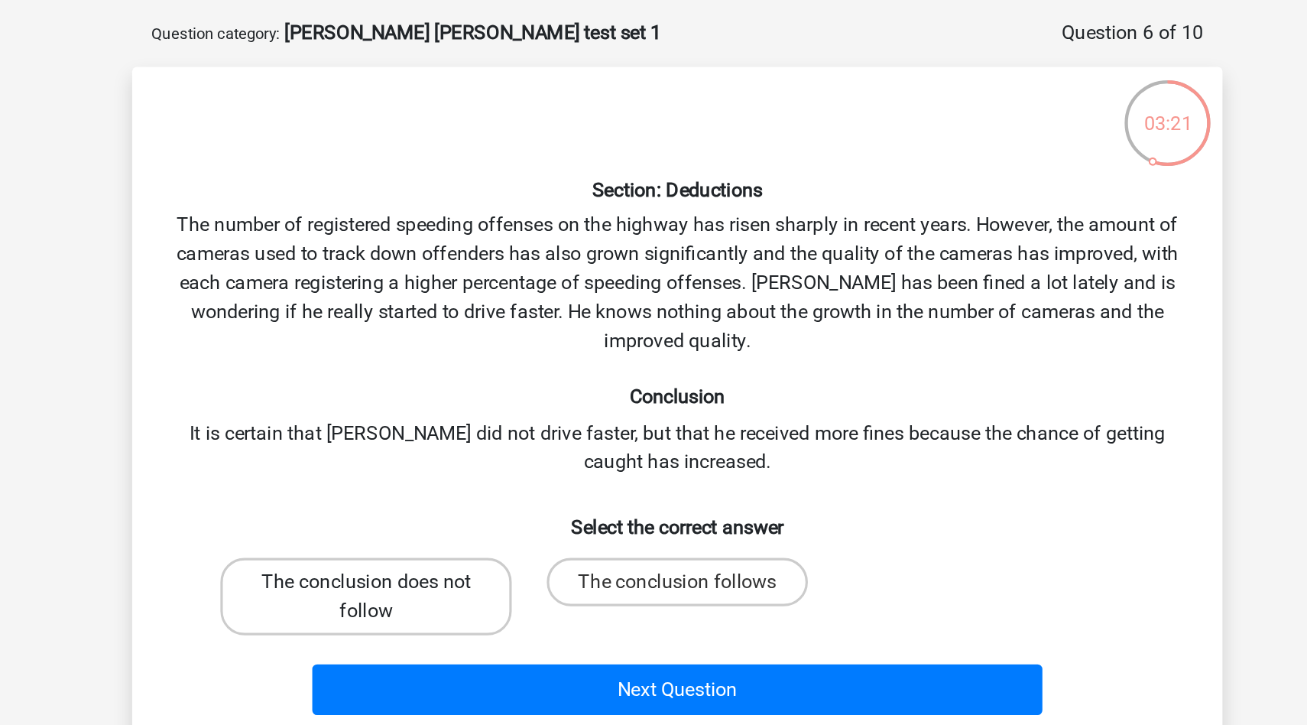
click at [480, 433] on label "The conclusion does not follow" at bounding box center [457, 441] width 184 height 49
click at [467, 433] on input "The conclusion does not follow" at bounding box center [462, 438] width 10 height 10
radio input "true"
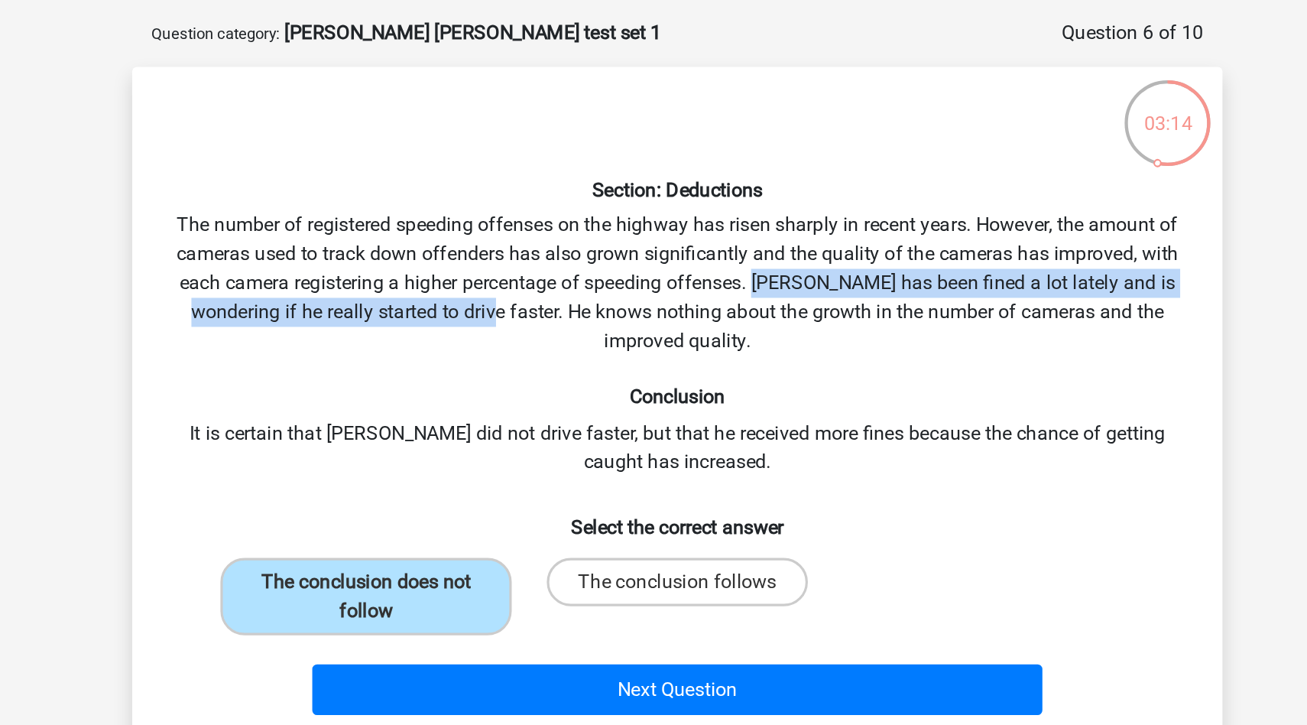
drag, startPoint x: 706, startPoint y: 242, endPoint x: 523, endPoint y: 259, distance: 184.2
click at [523, 259] on div "Section: Deductions The number of registered speeding offenses on the highway h…" at bounding box center [653, 321] width 677 height 404
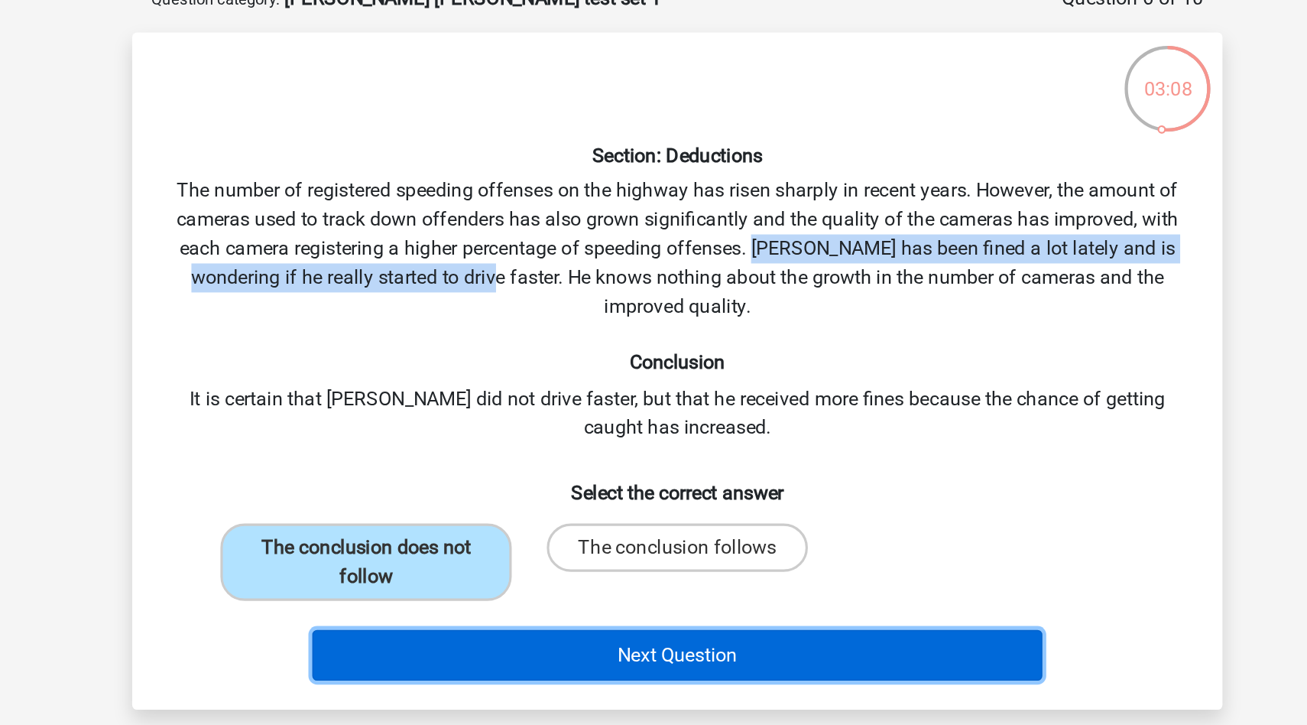
click at [614, 495] on button "Next Question" at bounding box center [654, 501] width 462 height 32
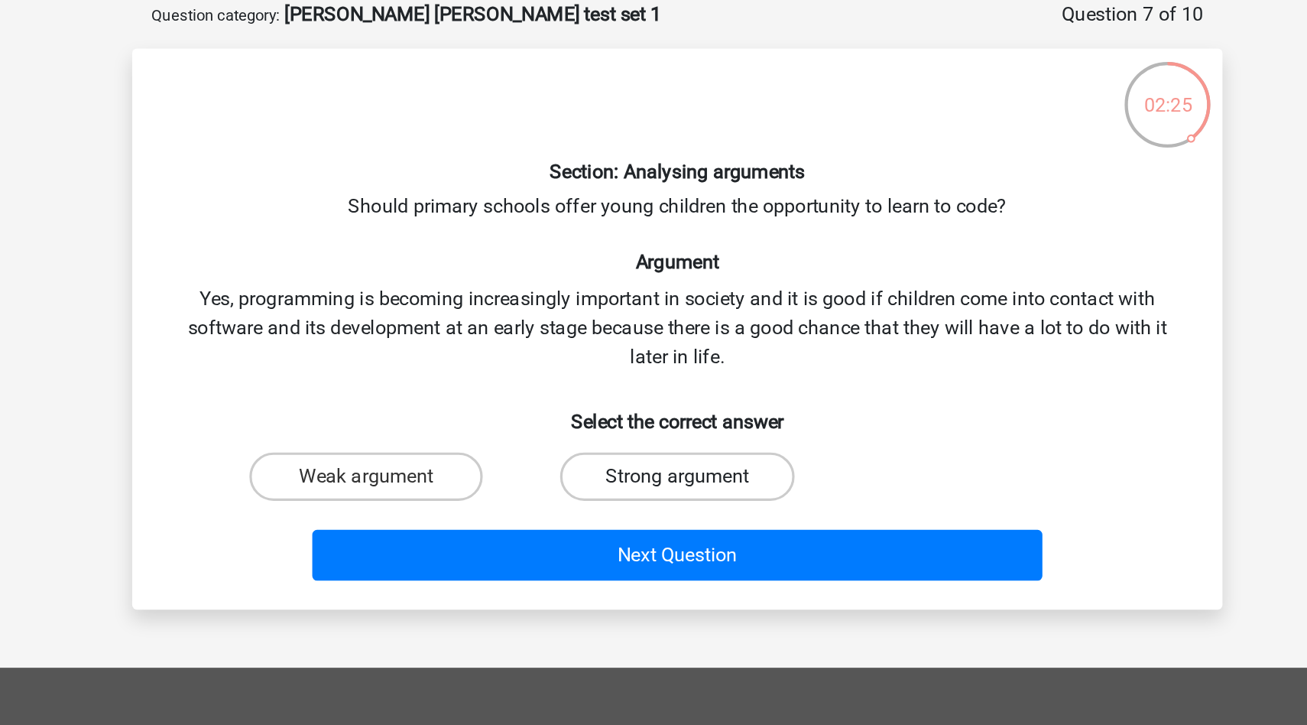
click at [662, 375] on label "Strong argument" at bounding box center [653, 377] width 148 height 31
click at [662, 378] on input "Strong argument" at bounding box center [659, 383] width 10 height 10
radio input "true"
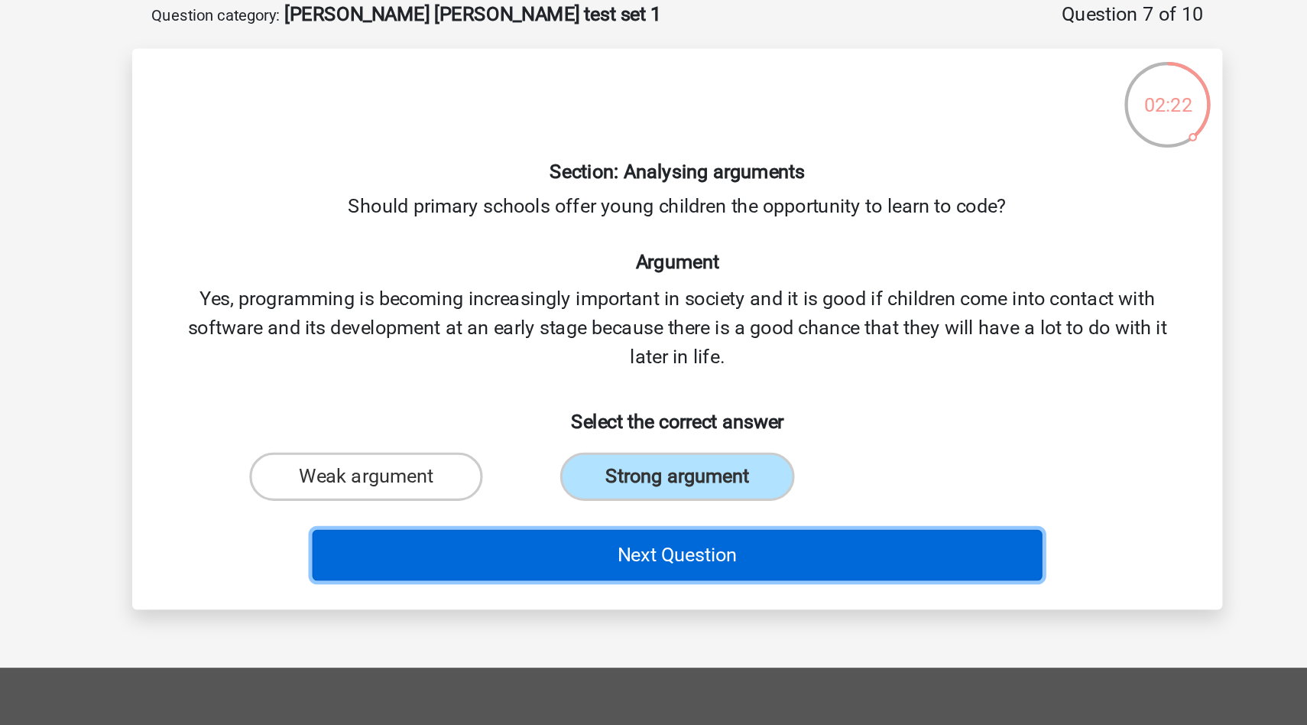
click at [657, 421] on button "Next Question" at bounding box center [654, 427] width 462 height 32
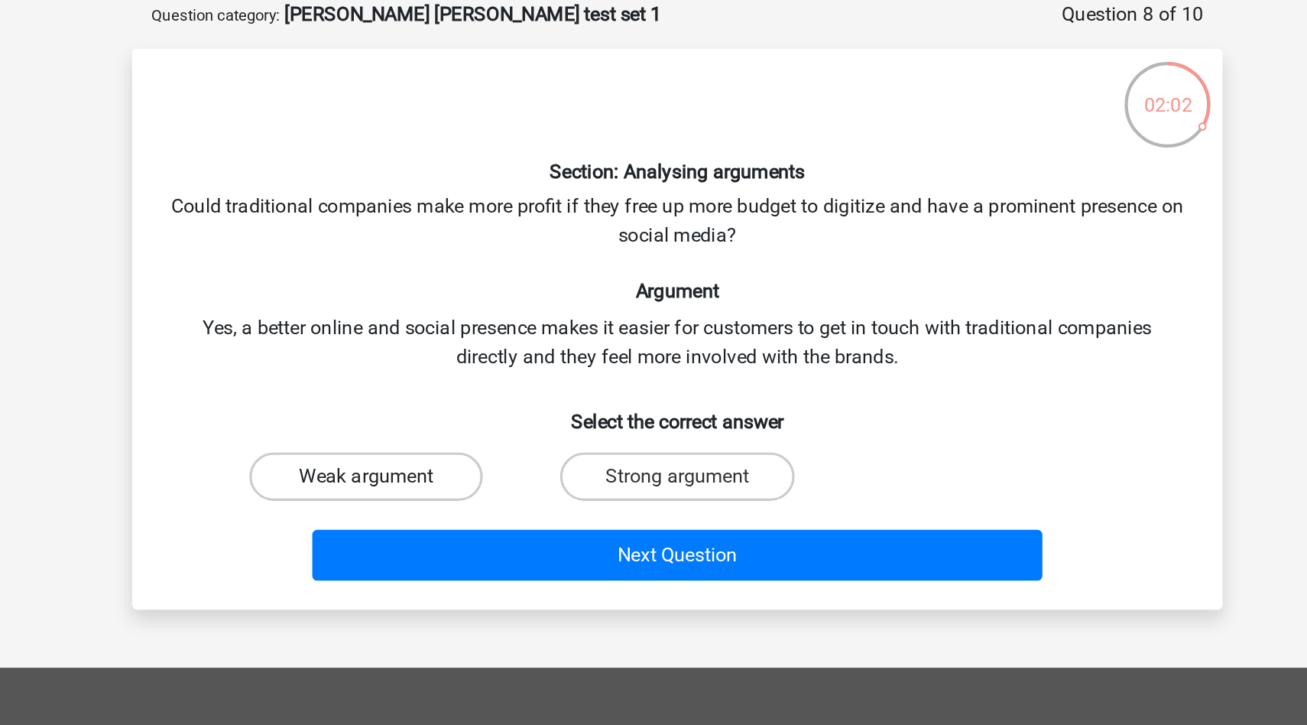
click at [451, 379] on label "Weak argument" at bounding box center [457, 377] width 148 height 31
click at [457, 379] on input "Weak argument" at bounding box center [462, 383] width 10 height 10
radio input "true"
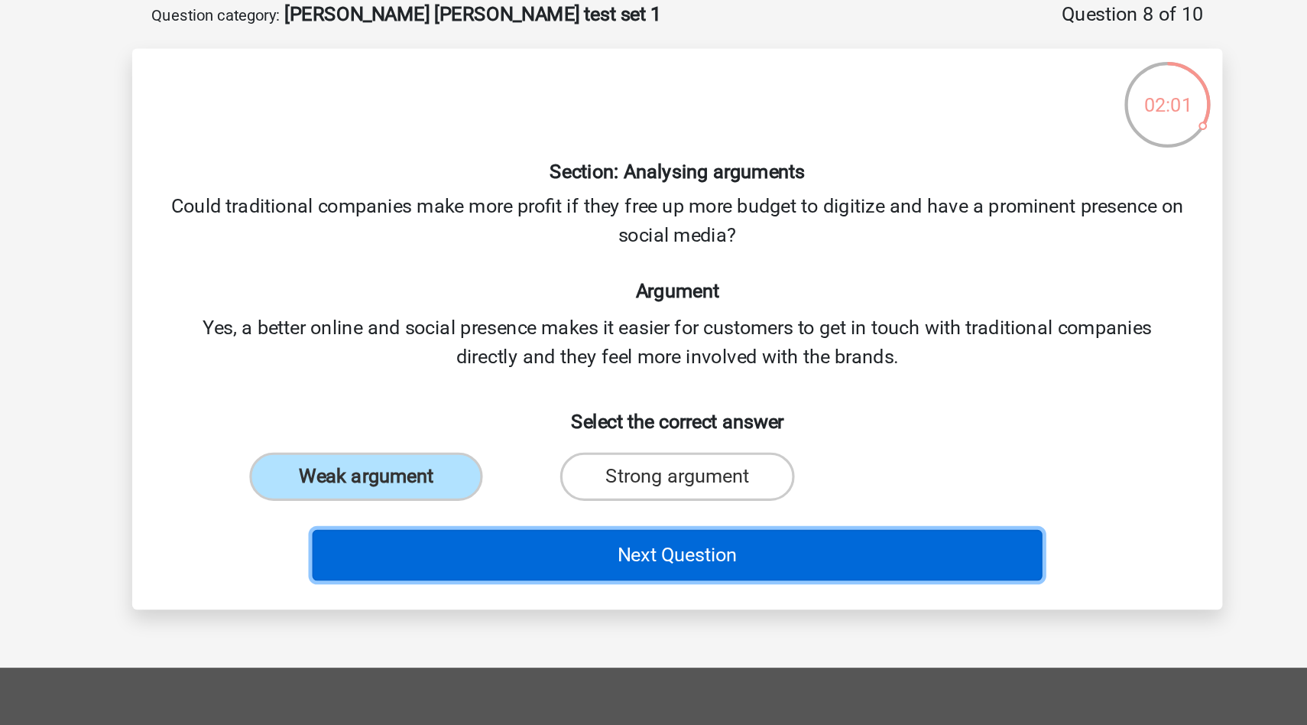
click at [693, 418] on button "Next Question" at bounding box center [654, 427] width 462 height 32
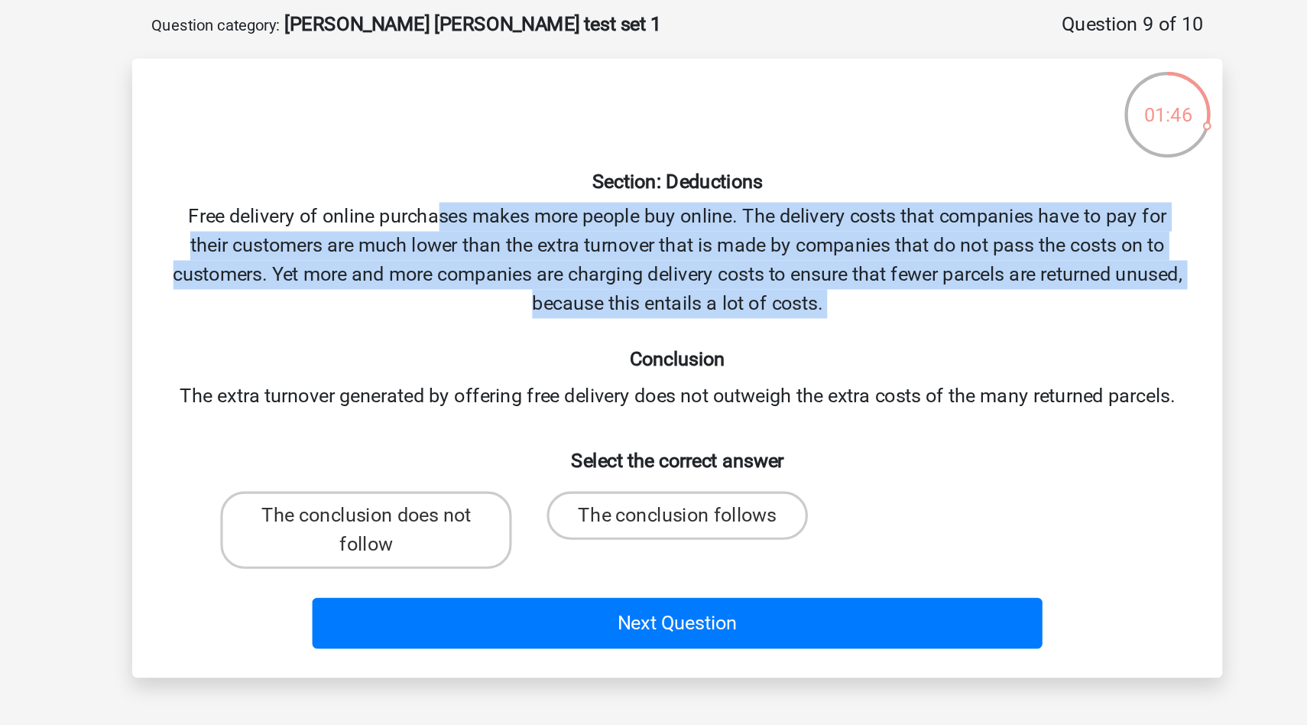
drag, startPoint x: 502, startPoint y: 206, endPoint x: 530, endPoint y: 281, distance: 80.8
click at [530, 281] on div "Section: Deductions Free delivery of online purchases makes more people buy onl…" at bounding box center [653, 302] width 677 height 367
click at [471, 337] on div "Section: Deductions Free delivery of online purchases makes more people buy onl…" at bounding box center [653, 302] width 677 height 367
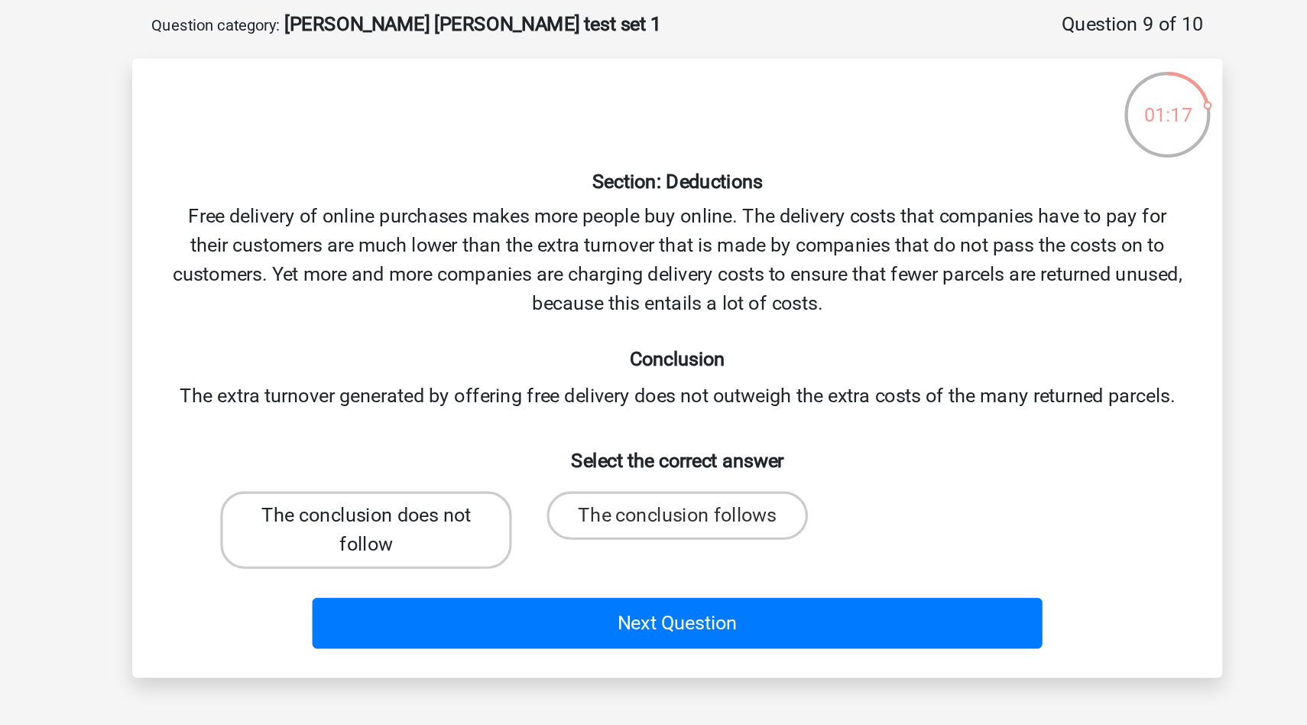
click at [514, 397] on label "The conclusion does not follow" at bounding box center [457, 405] width 184 height 49
click at [467, 397] on input "The conclusion does not follow" at bounding box center [462, 401] width 10 height 10
radio input "true"
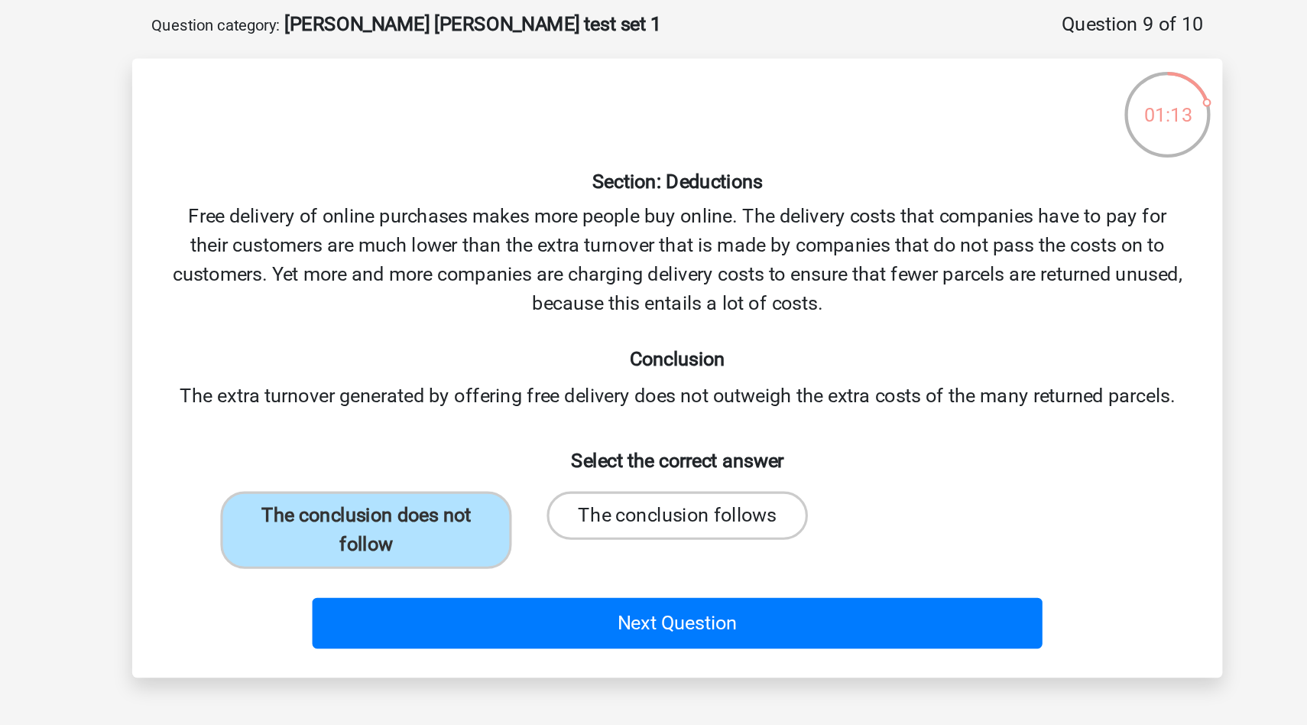
click at [664, 407] on label "The conclusion follows" at bounding box center [653, 396] width 165 height 31
click at [664, 406] on input "The conclusion follows" at bounding box center [659, 401] width 10 height 10
radio input "true"
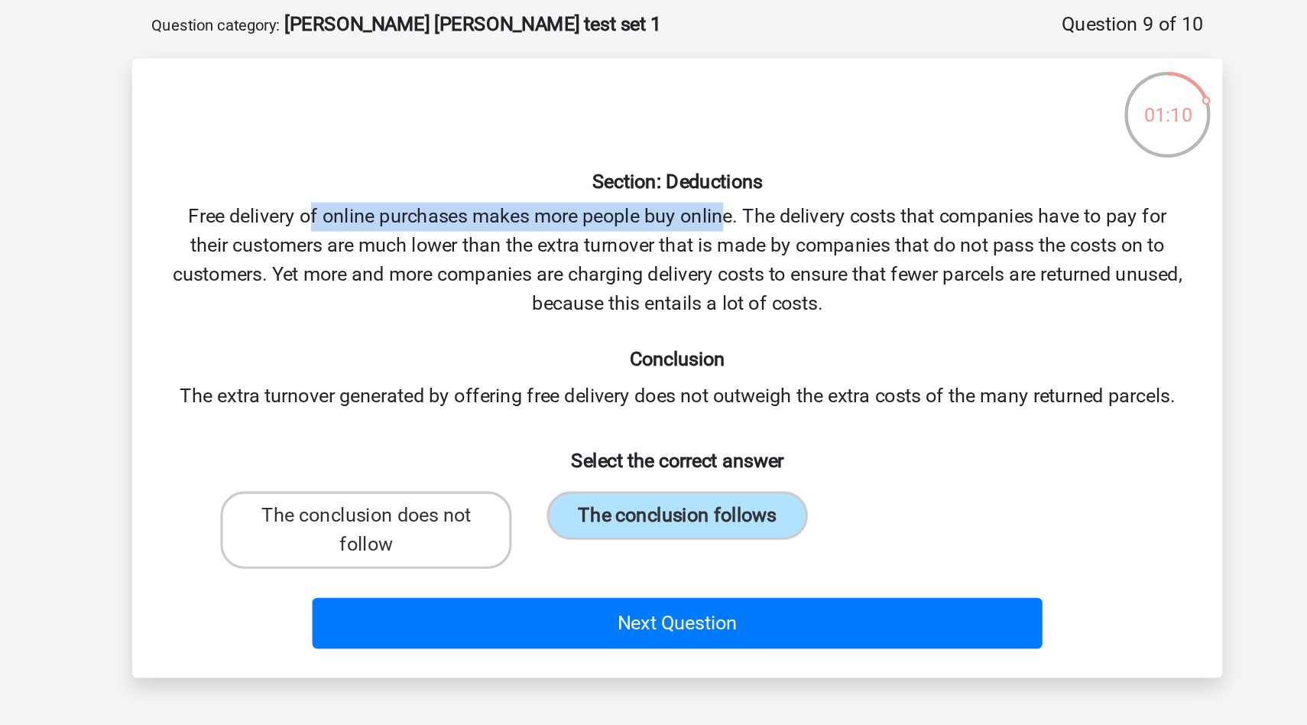
drag, startPoint x: 420, startPoint y: 210, endPoint x: 684, endPoint y: 210, distance: 264.5
click at [684, 210] on div "Section: Deductions Free delivery of online purchases makes more people buy onl…" at bounding box center [653, 302] width 677 height 367
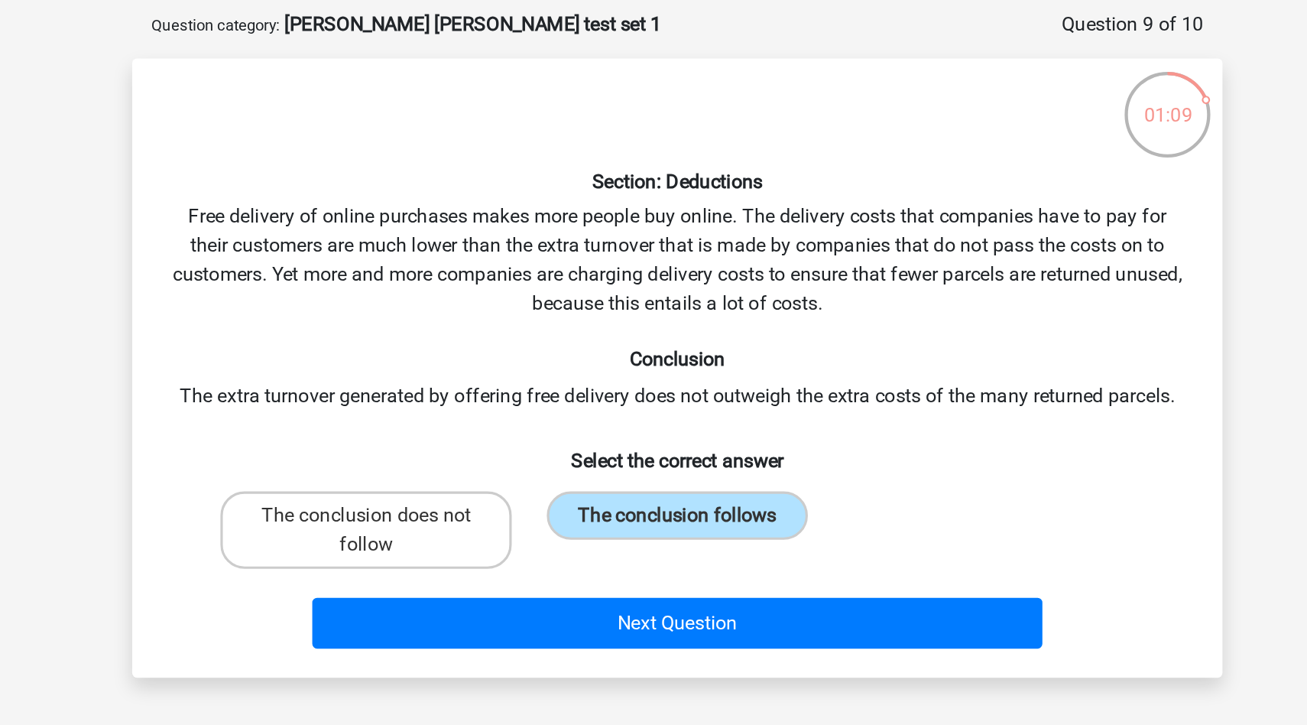
click at [743, 222] on div "Section: Deductions Free delivery of online purchases makes more people buy onl…" at bounding box center [653, 302] width 677 height 367
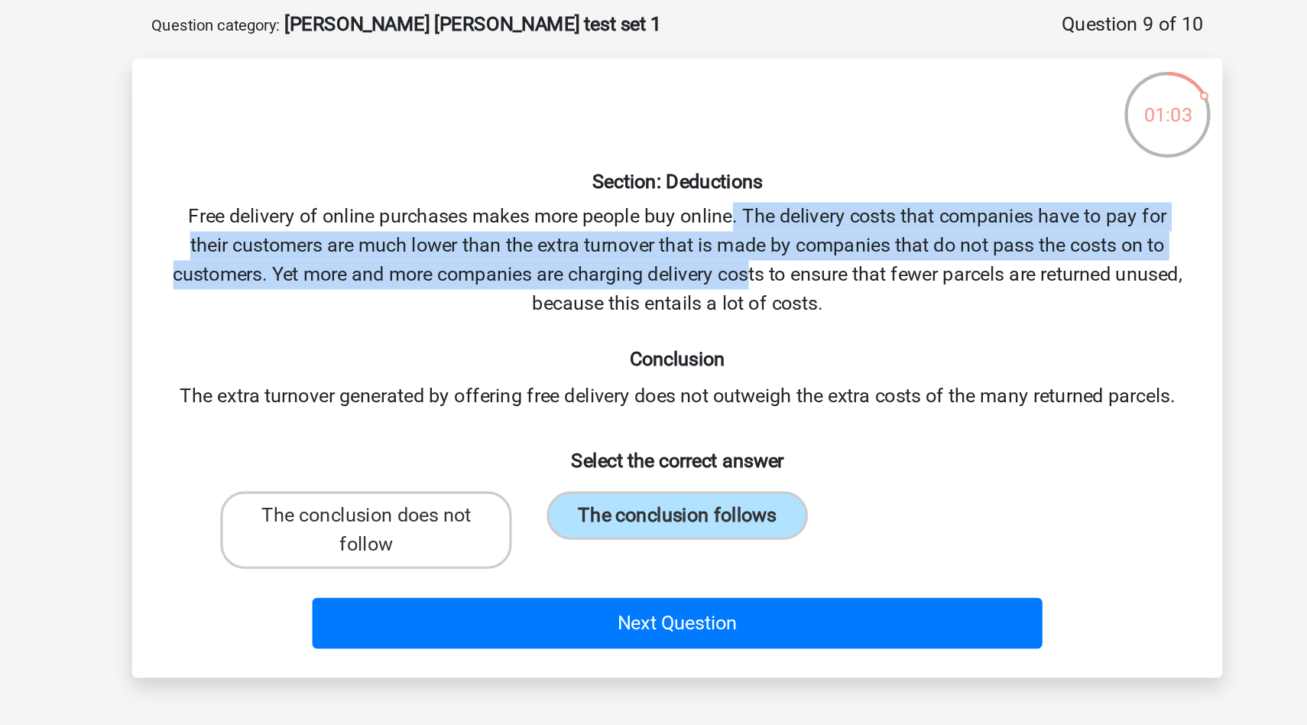
drag, startPoint x: 688, startPoint y: 213, endPoint x: 719, endPoint y: 236, distance: 38.8
click at [719, 236] on div "Section: Deductions Free delivery of online purchases makes more people buy onl…" at bounding box center [653, 302] width 677 height 367
click at [650, 265] on div "Section: Deductions Free delivery of online purchases makes more people buy onl…" at bounding box center [653, 302] width 677 height 367
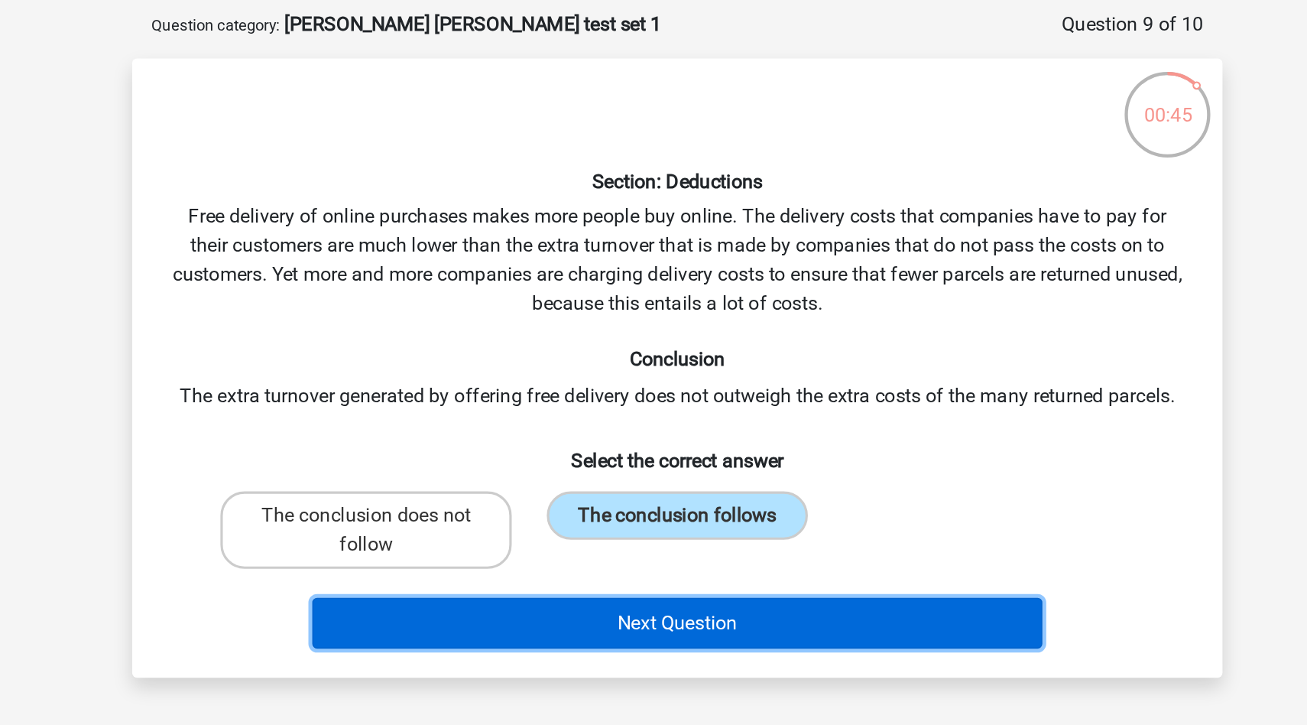
click at [623, 453] on button "Next Question" at bounding box center [654, 464] width 462 height 32
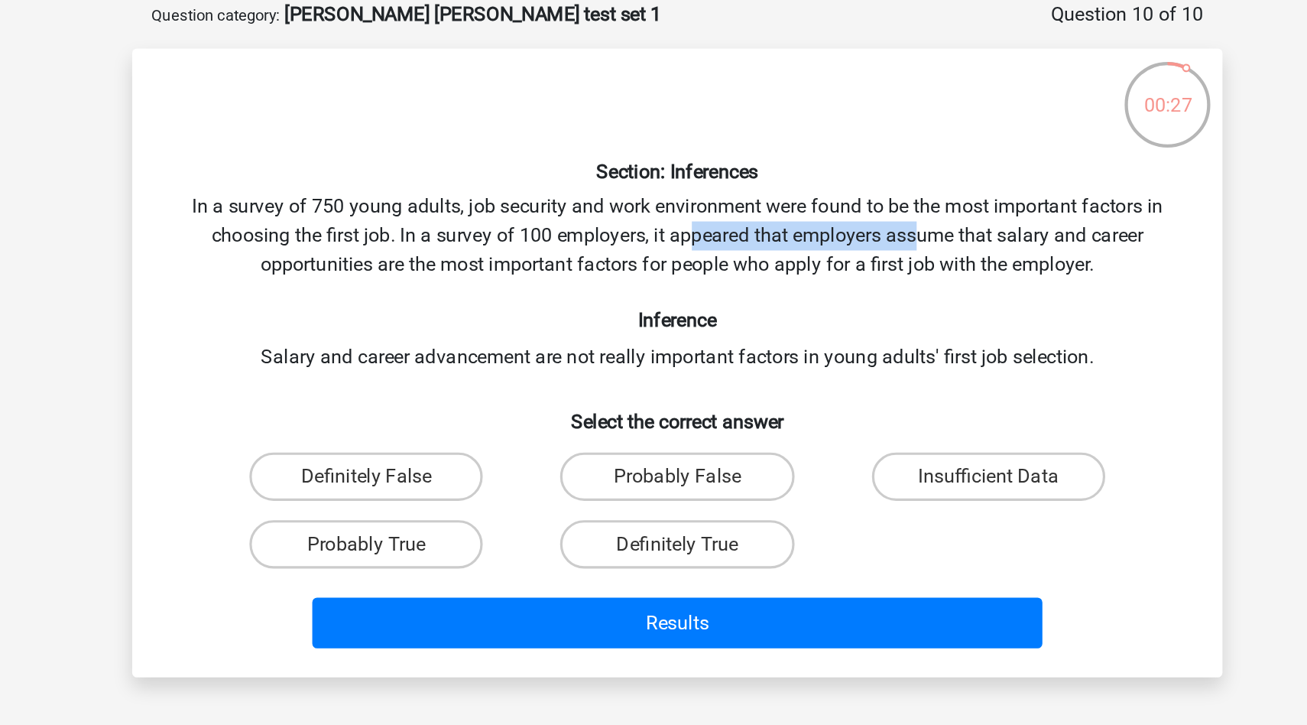
drag, startPoint x: 703, startPoint y: 225, endPoint x: 803, endPoint y: 225, distance: 99.4
click at [803, 225] on div "Section: Inferences In a survey of 750 young adults, job security and work envi…" at bounding box center [653, 305] width 677 height 373
click at [806, 248] on div "Section: Inferences In a survey of 750 young adults, job security and work envi…" at bounding box center [653, 305] width 677 height 373
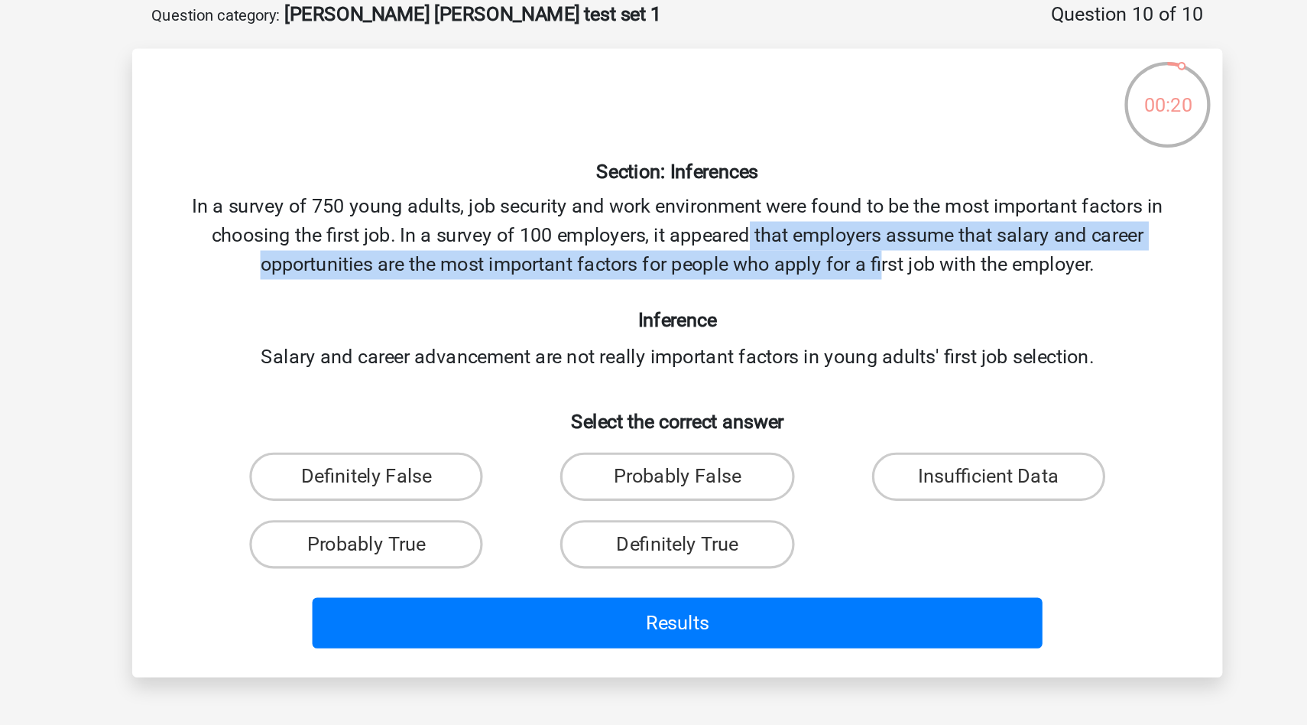
drag, startPoint x: 700, startPoint y: 223, endPoint x: 785, endPoint y: 240, distance: 86.5
click at [785, 240] on div "Section: Inferences In a survey of 750 young adults, job security and work envi…" at bounding box center [653, 305] width 677 height 373
click at [459, 433] on label "Probably True" at bounding box center [457, 420] width 148 height 31
click at [459, 430] on input "Probably True" at bounding box center [462, 425] width 10 height 10
radio input "true"
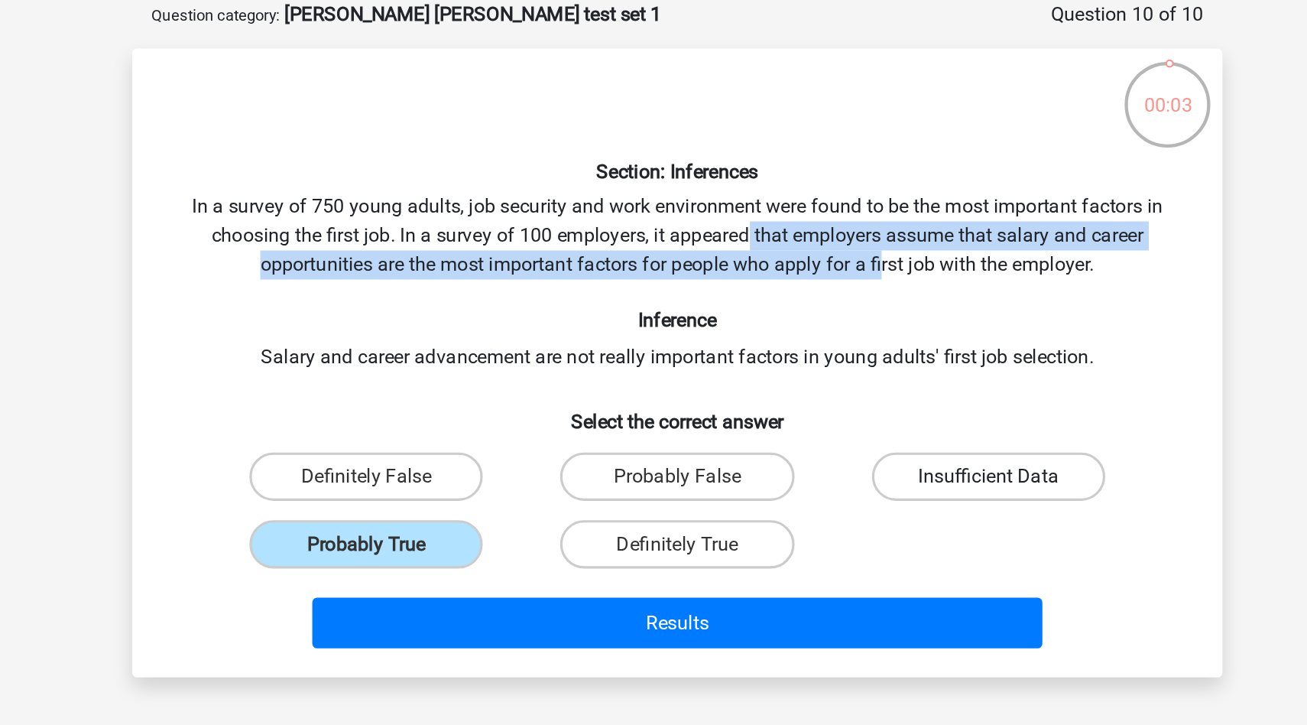
click at [814, 391] on label "Insufficient Data" at bounding box center [851, 377] width 148 height 31
click at [850, 388] on input "Insufficient Data" at bounding box center [855, 383] width 10 height 10
radio input "true"
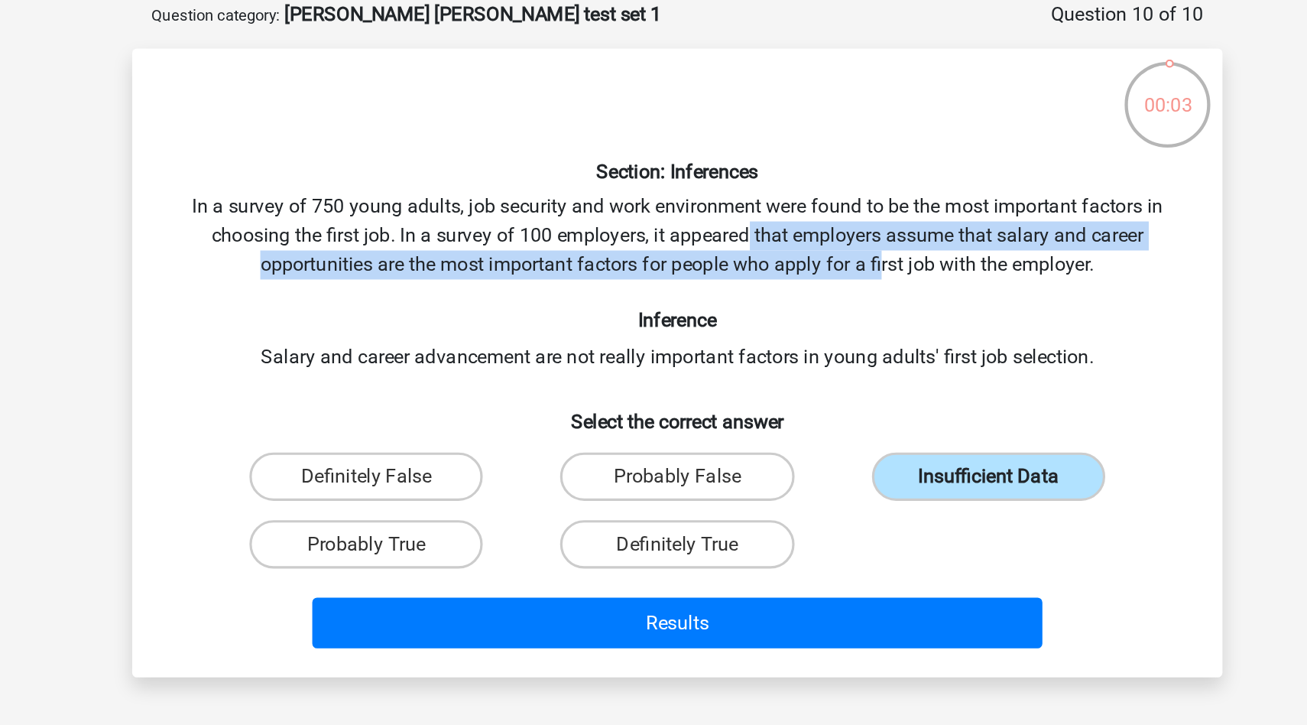
click at [820, 384] on label "Insufficient Data" at bounding box center [851, 377] width 148 height 31
click at [850, 384] on input "Insufficient Data" at bounding box center [855, 383] width 10 height 10
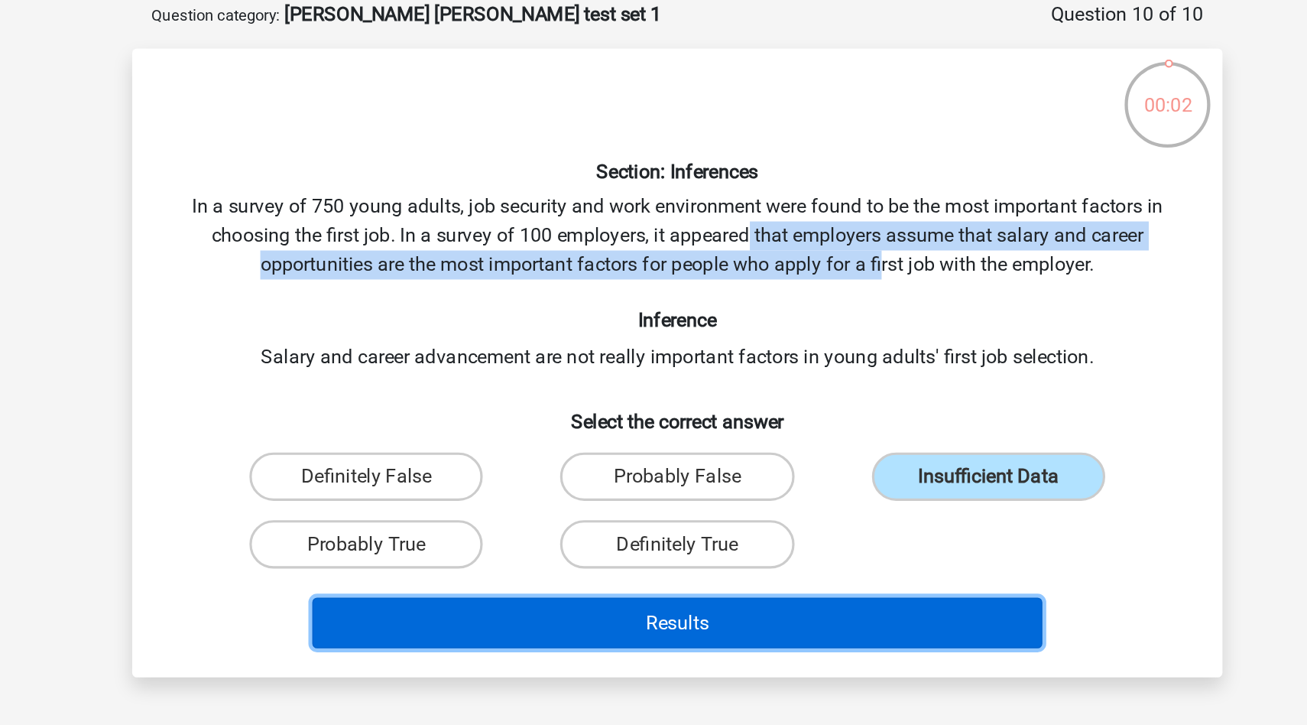
click at [756, 468] on button "Results" at bounding box center [654, 470] width 462 height 32
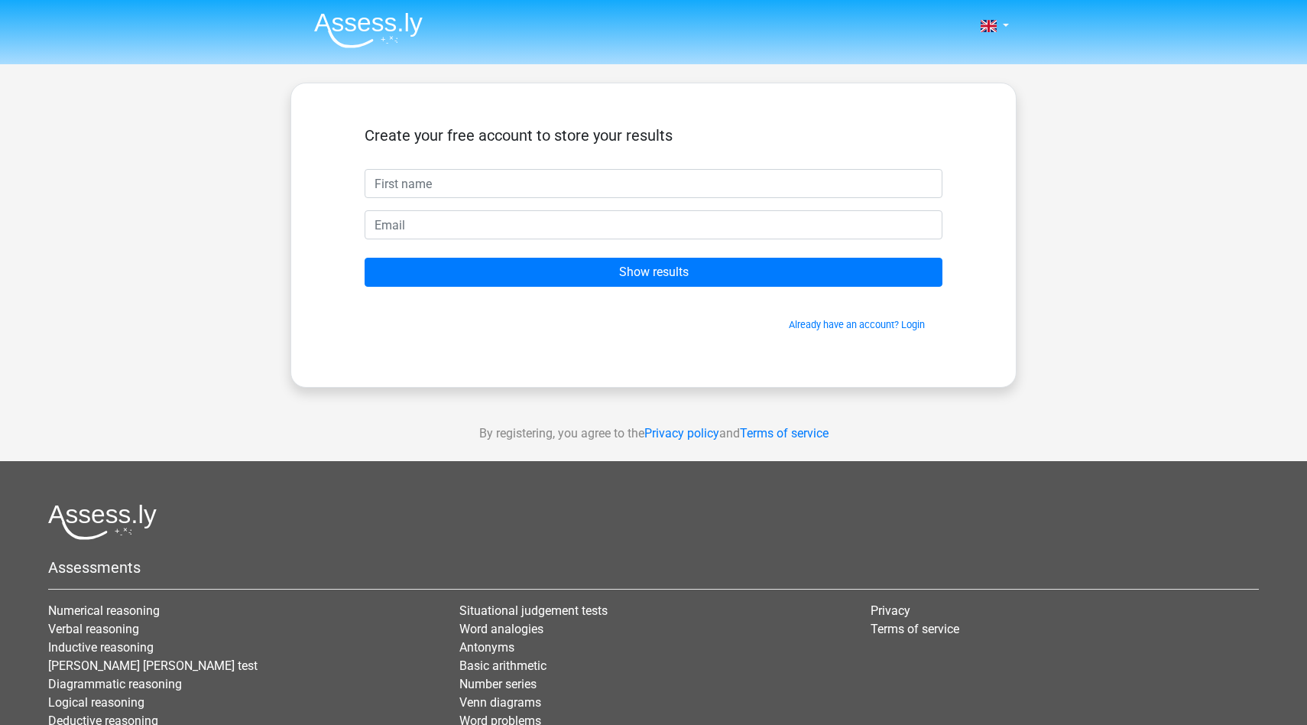
type input "c"
type input "e"
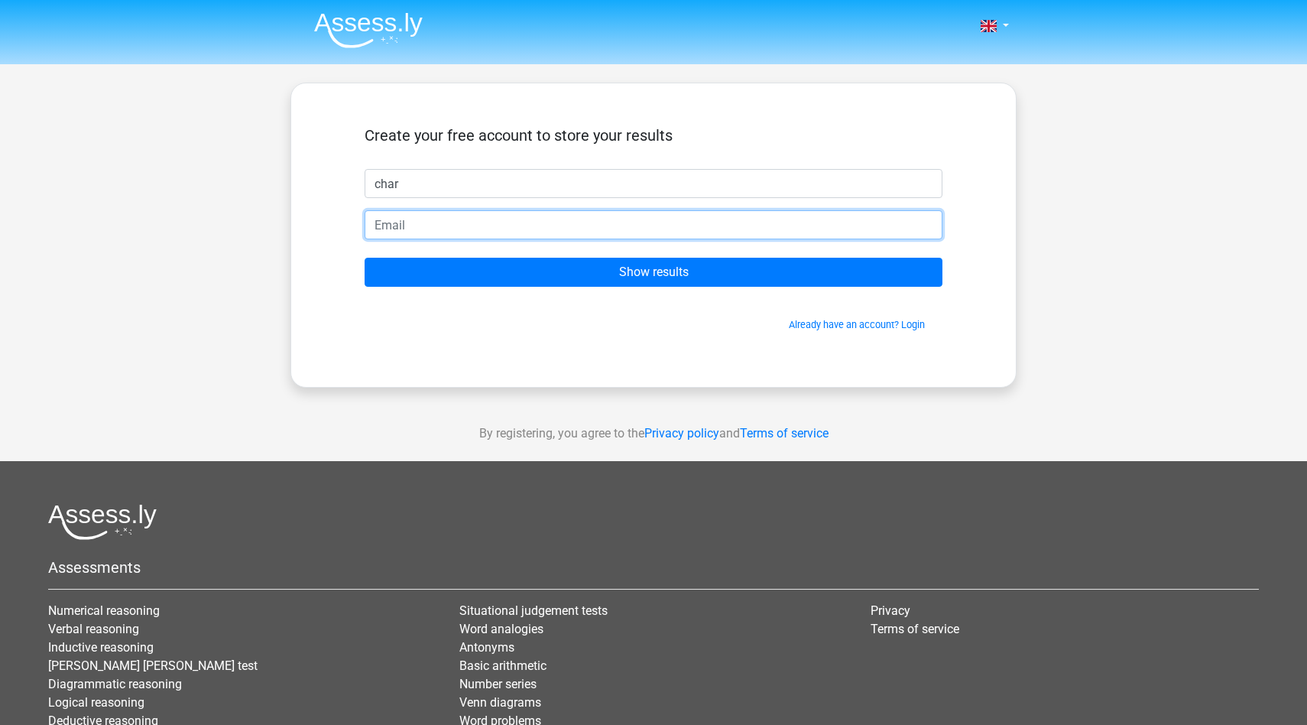
click at [543, 228] on input "email" at bounding box center [654, 224] width 578 height 29
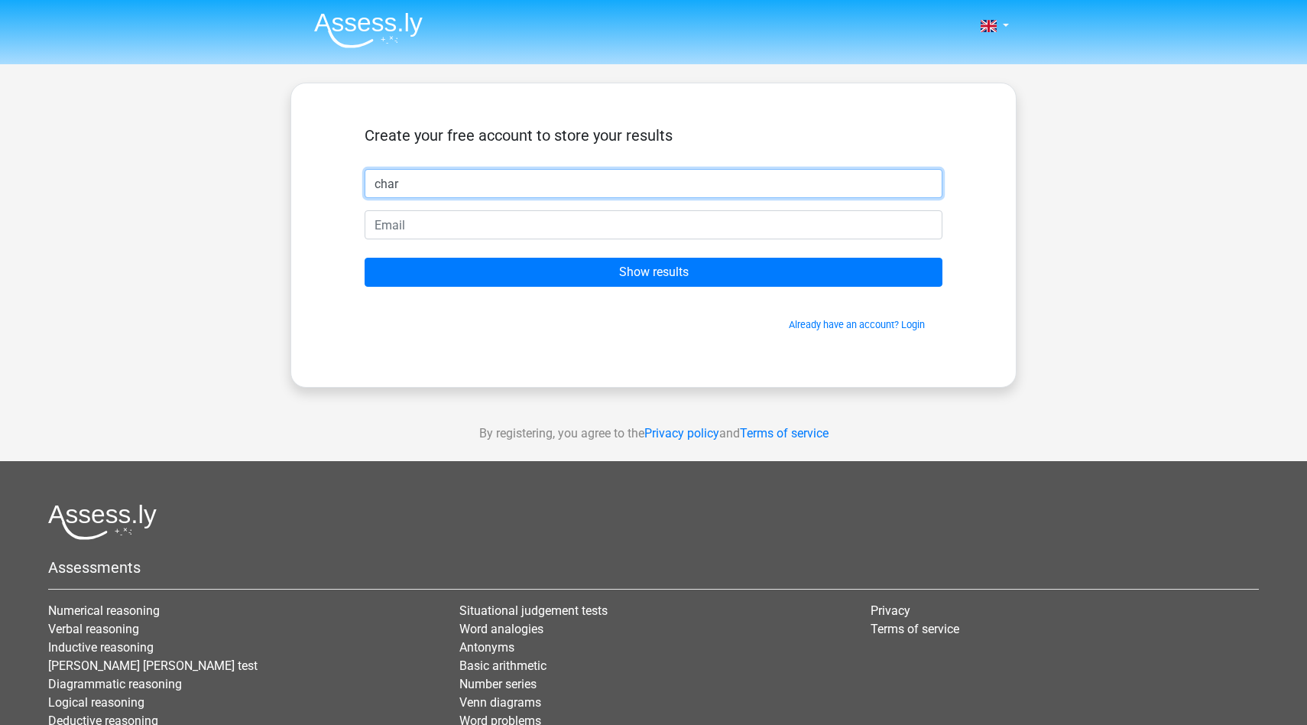
click at [507, 182] on input "char" at bounding box center [654, 183] width 578 height 29
type input "charlotte"
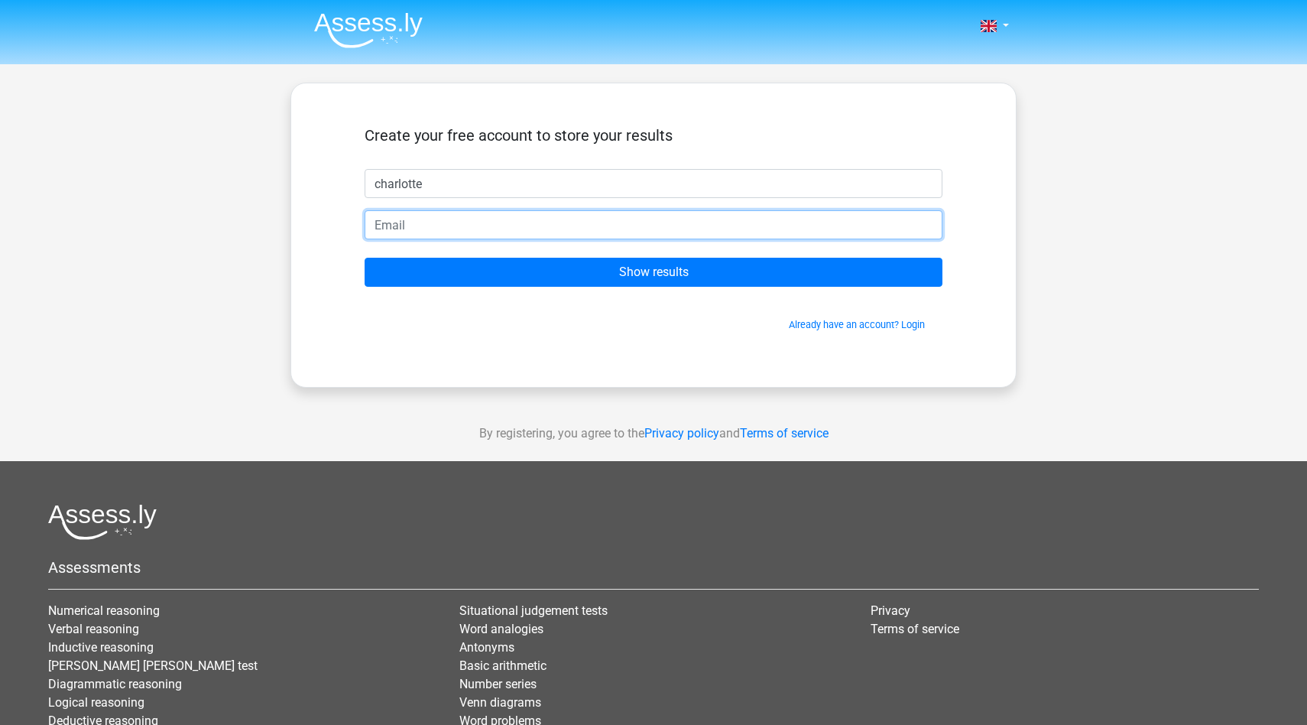
click at [517, 224] on input "email" at bounding box center [654, 224] width 578 height 29
type input "[EMAIL_ADDRESS][DOMAIN_NAME]"
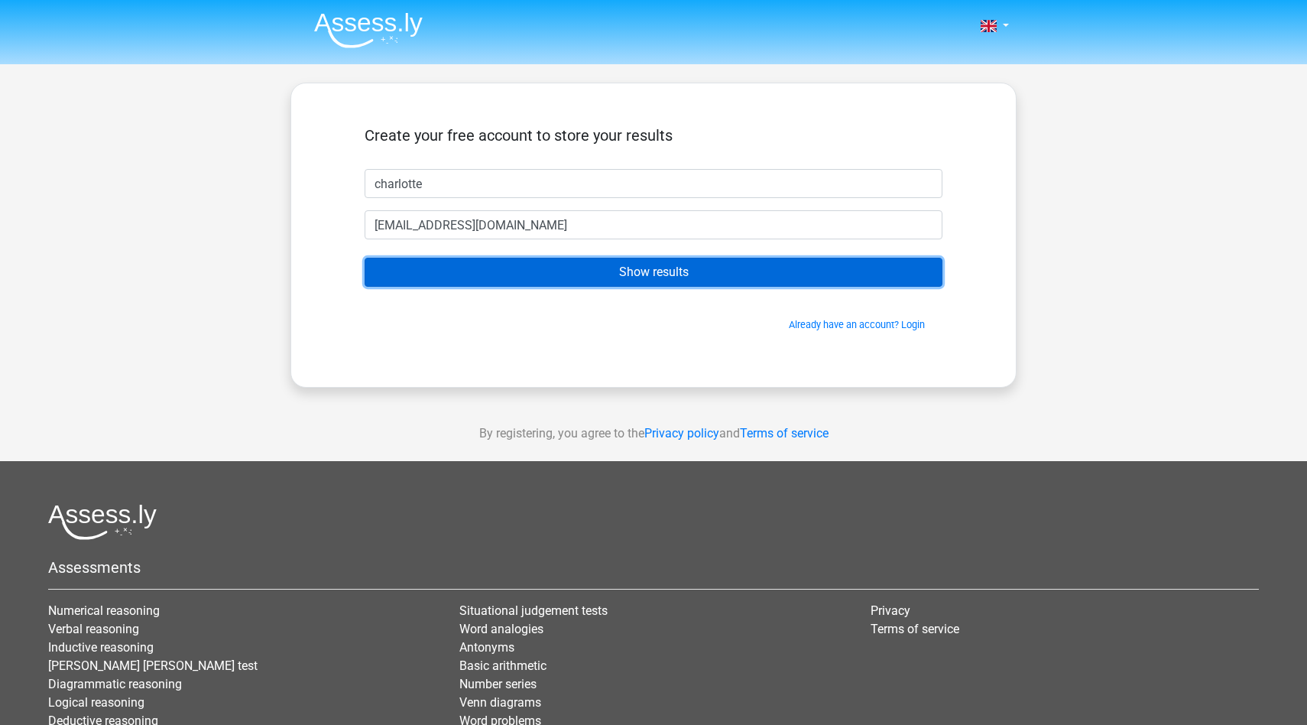
click at [607, 268] on input "Show results" at bounding box center [654, 272] width 578 height 29
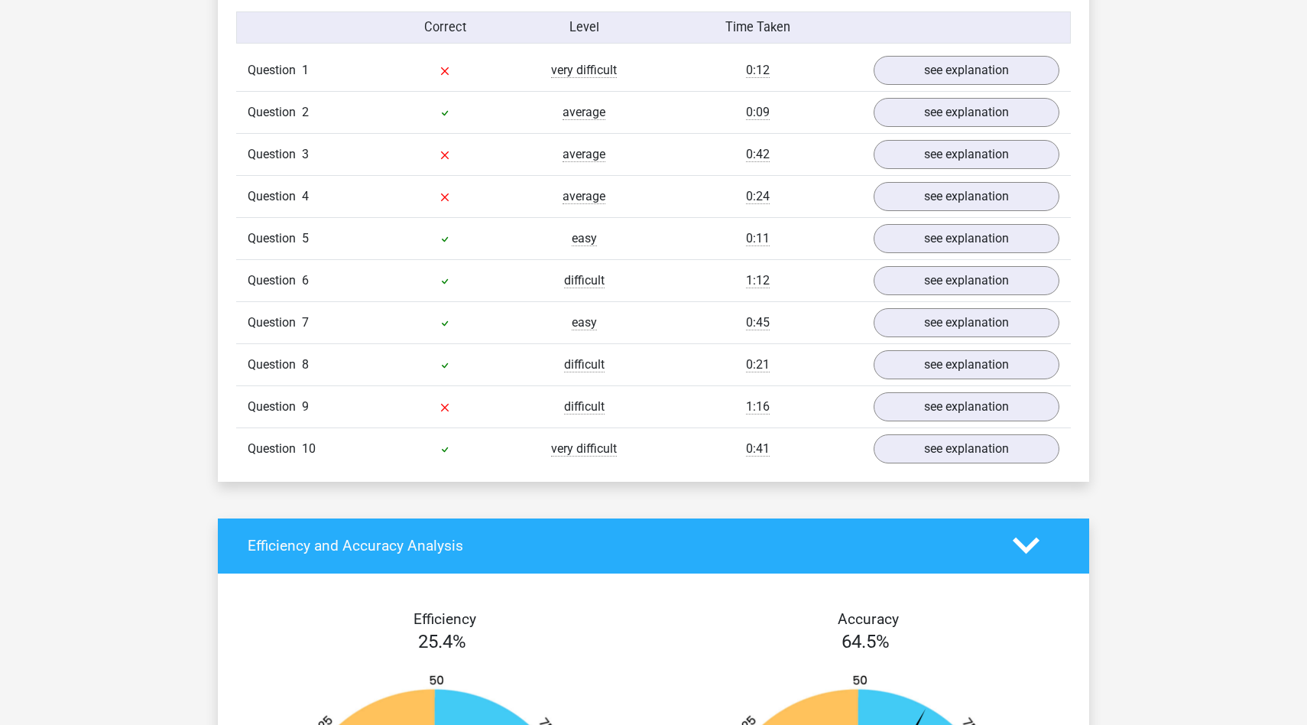
scroll to position [1250, 0]
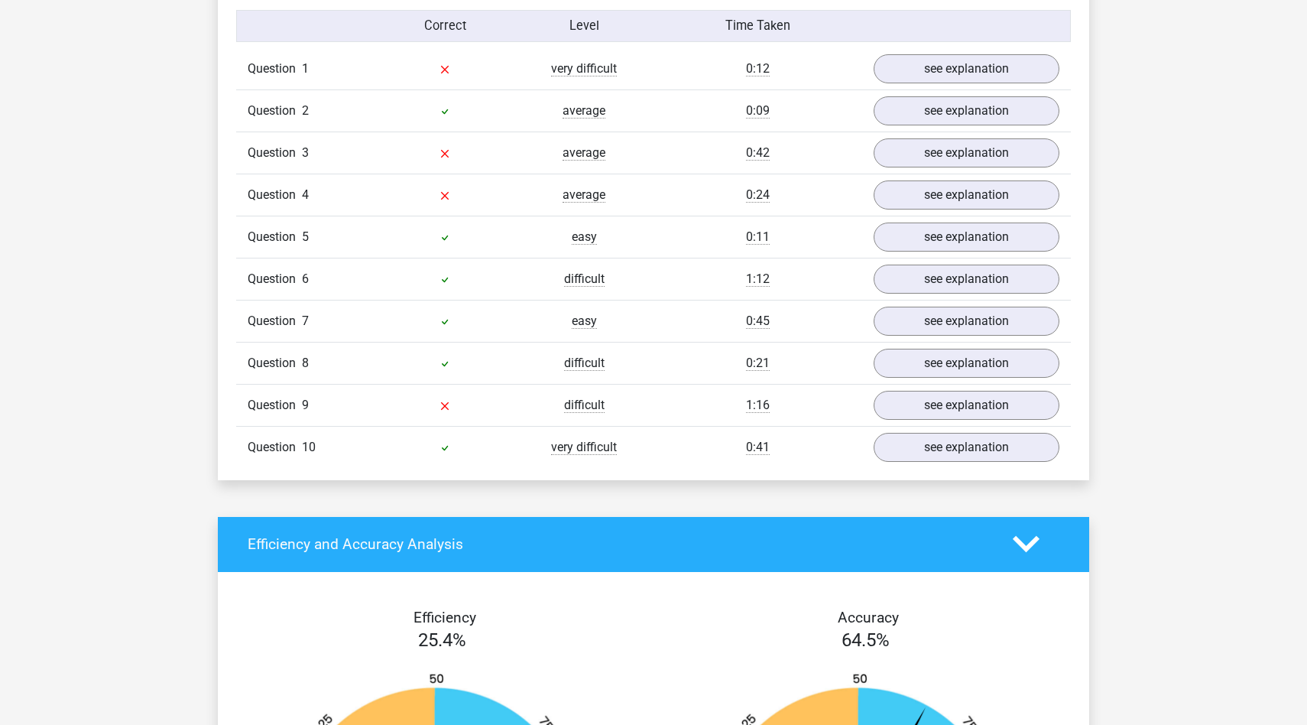
drag, startPoint x: 454, startPoint y: 227, endPoint x: 453, endPoint y: 362, distance: 134.5
click at [453, 362] on div "Question 1 very difficult 0:12 see explanation Section: Analysing arguments Is …" at bounding box center [654, 258] width 812 height 420
click at [455, 426] on div "Question 10 very difficult 0:41 see explanation" at bounding box center [653, 447] width 835 height 42
click at [991, 450] on link "see explanation" at bounding box center [966, 447] width 213 height 34
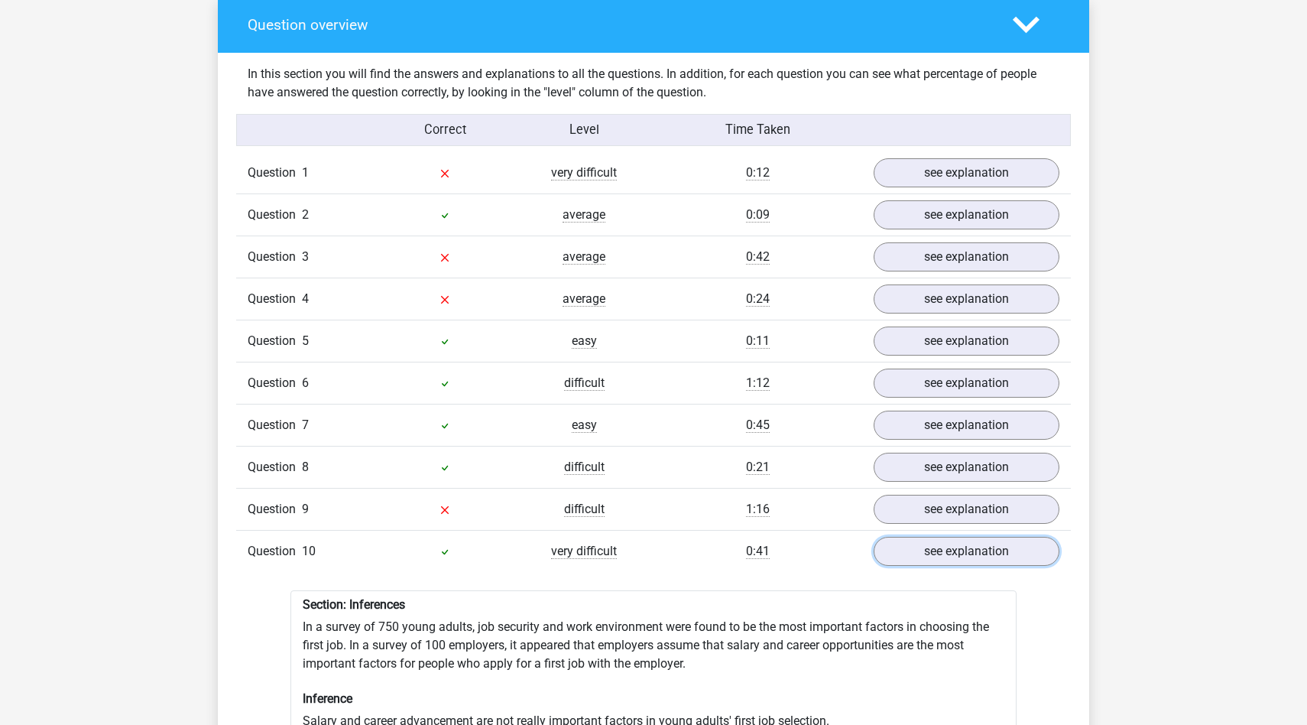
scroll to position [1114, 0]
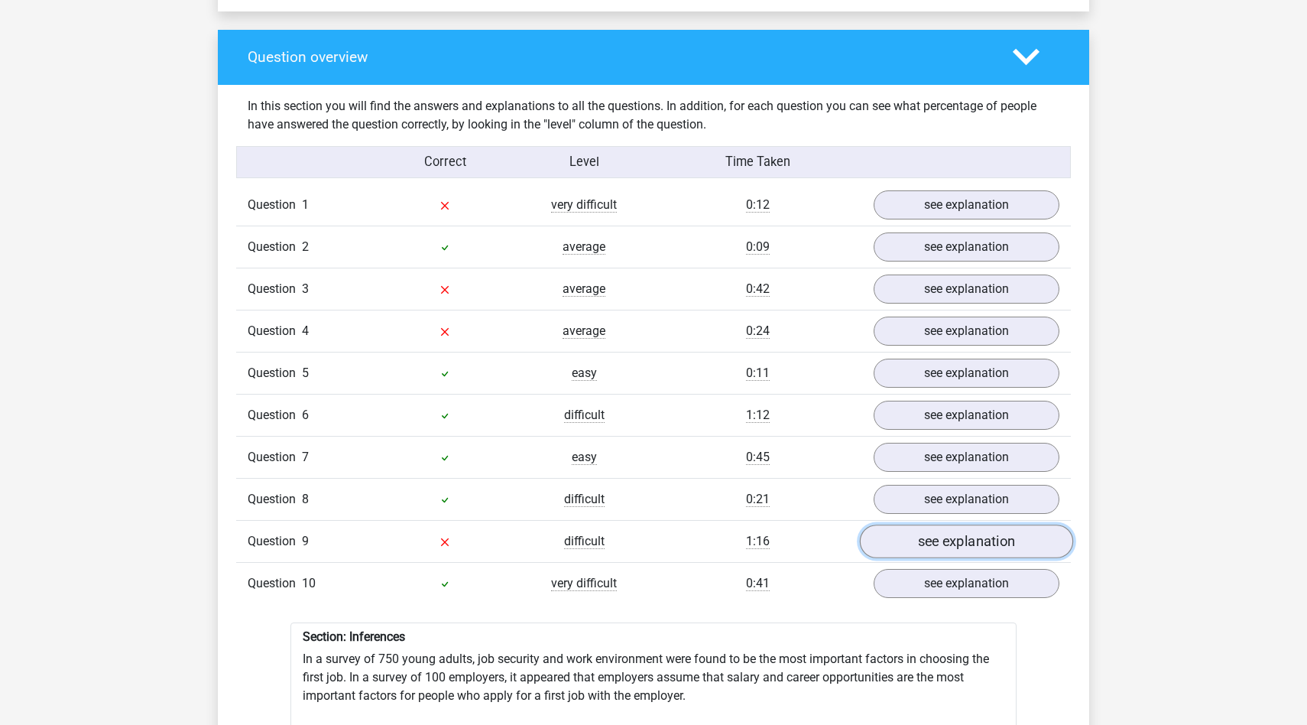
click at [948, 534] on link "see explanation" at bounding box center [966, 541] width 213 height 34
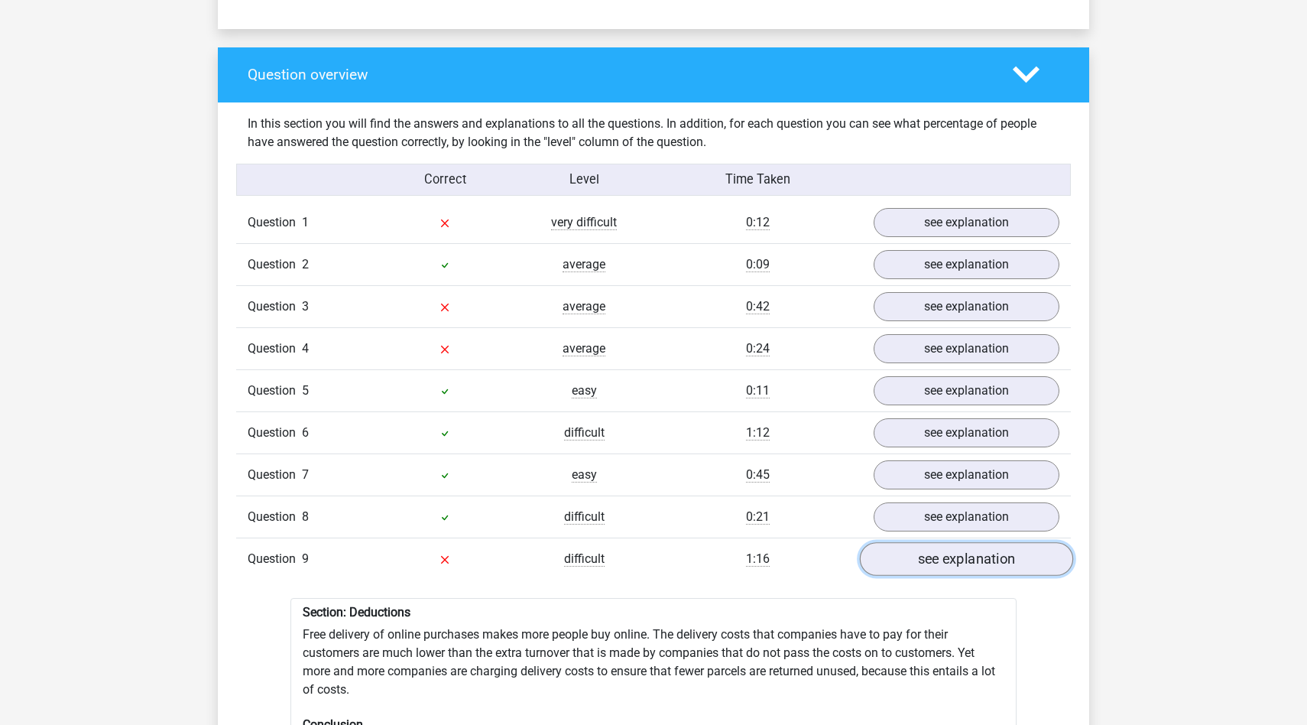
scroll to position [1108, 0]
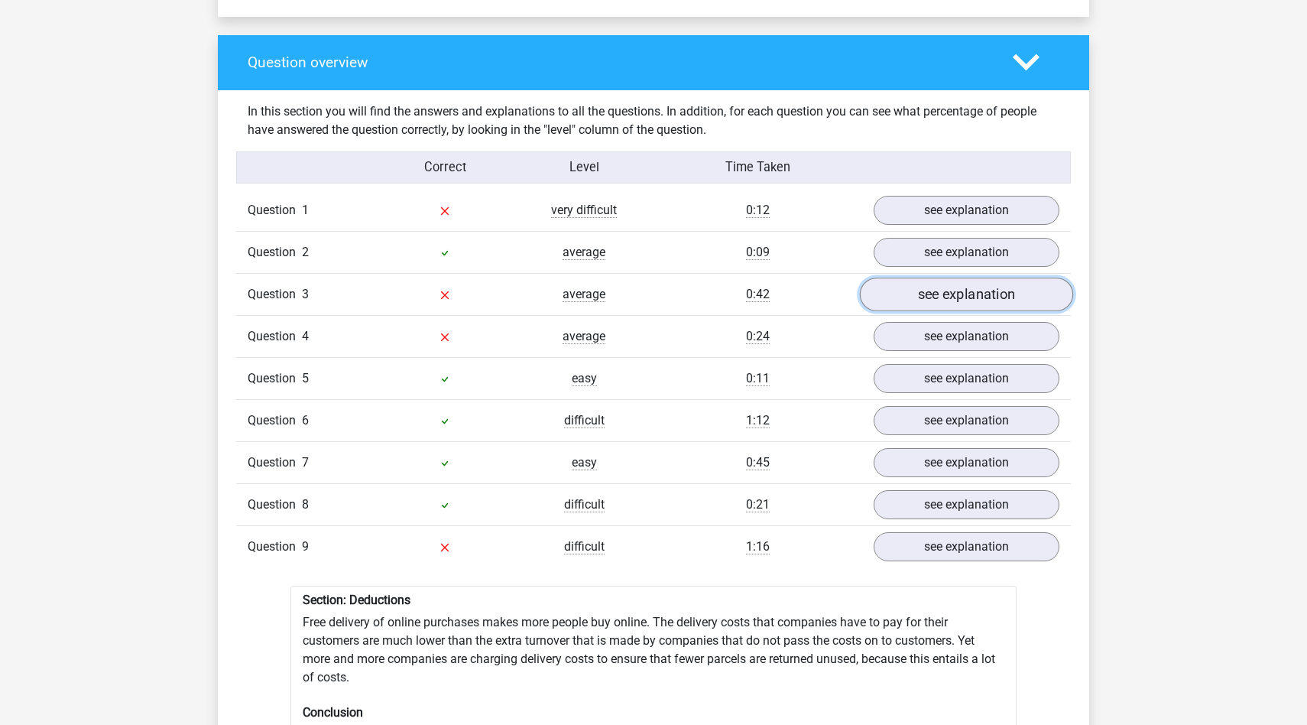
click at [961, 277] on link "see explanation" at bounding box center [966, 294] width 213 height 34
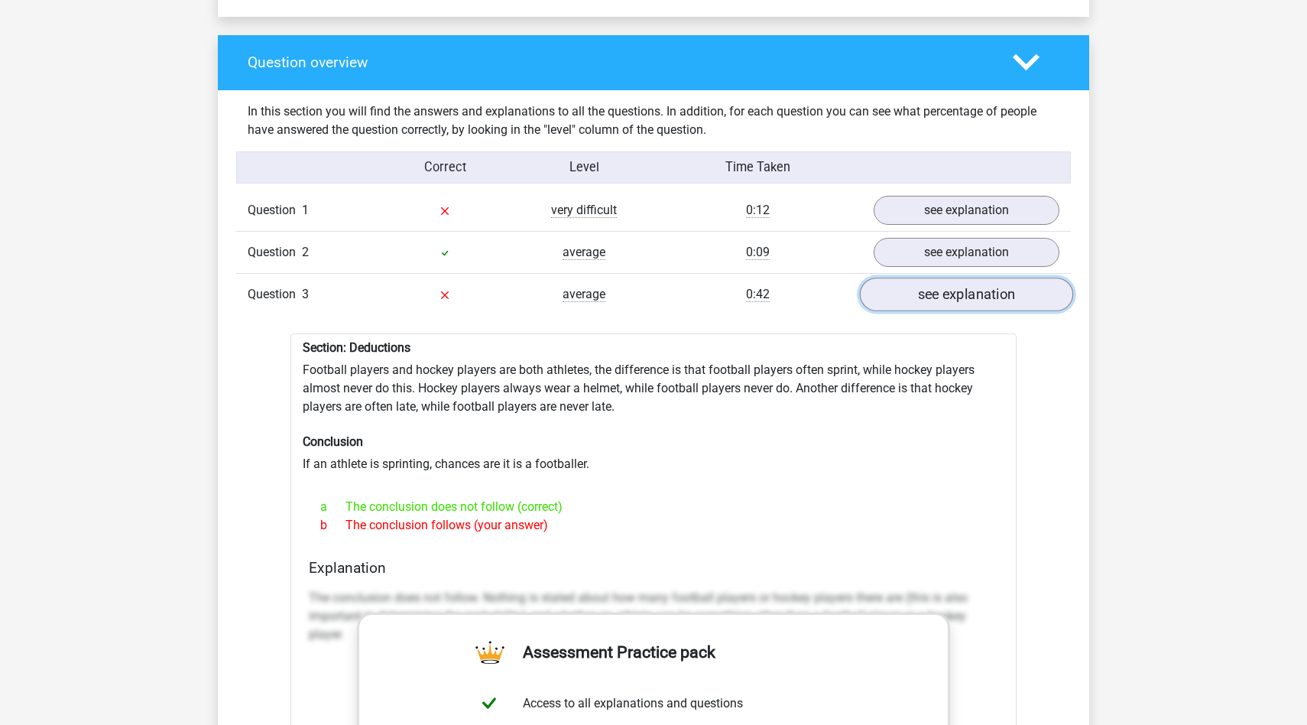
click at [961, 277] on link "see explanation" at bounding box center [966, 294] width 213 height 34
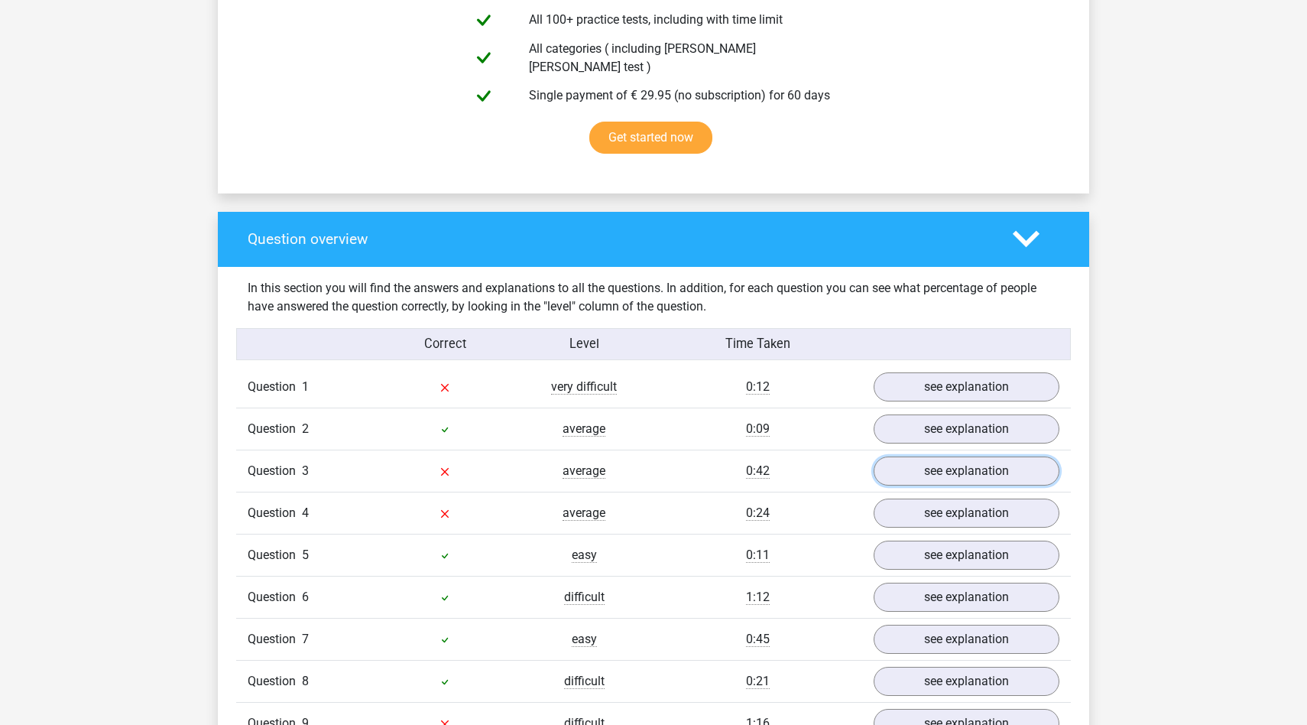
scroll to position [863, 0]
